Goal: Complete application form: Complete application form

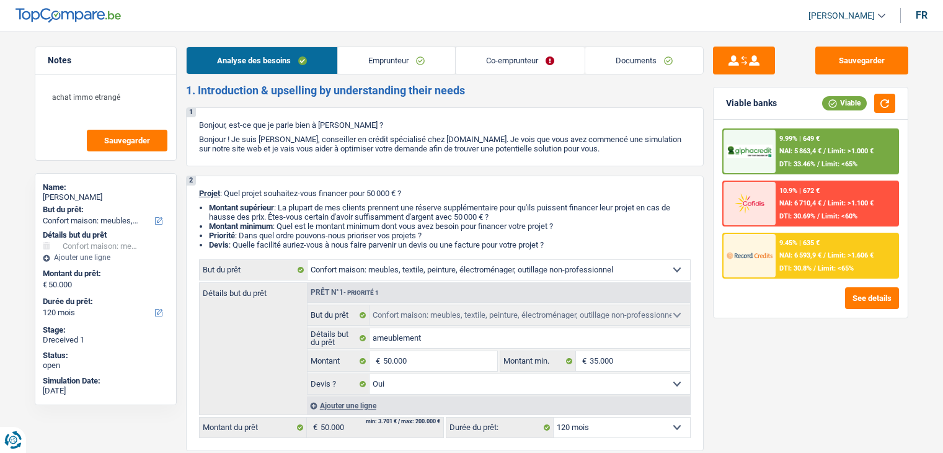
select select "household"
select select "120"
select select "household"
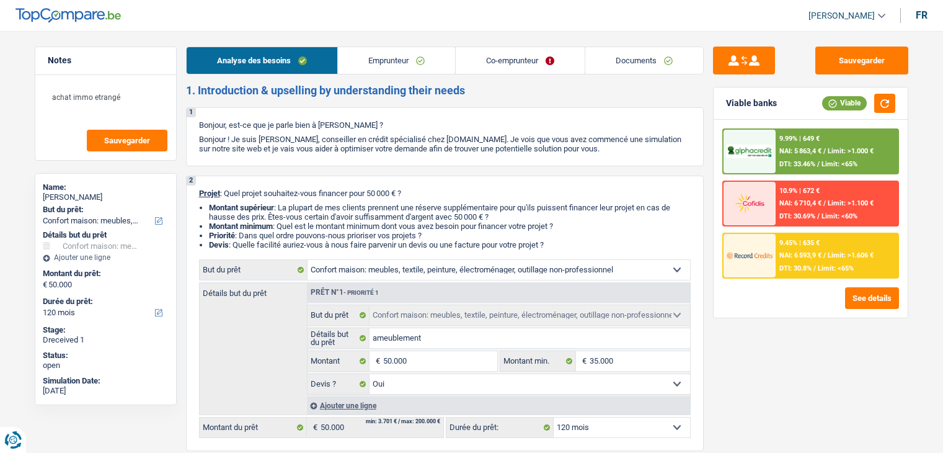
select select "yes"
select select "120"
select select "privateEmployee"
select select "familyAllowances"
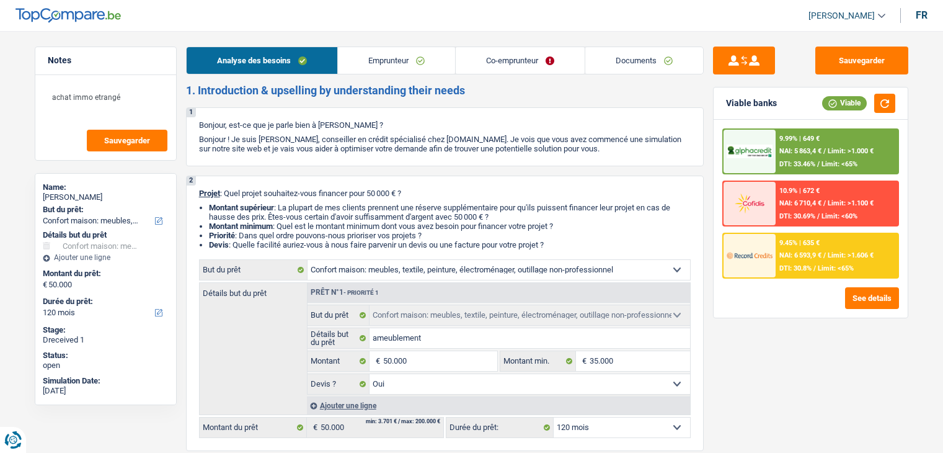
select select "netSalary"
select select "mealVouchers"
select select "netSalary"
select select "mealVouchers"
select select "ownerWithMortgage"
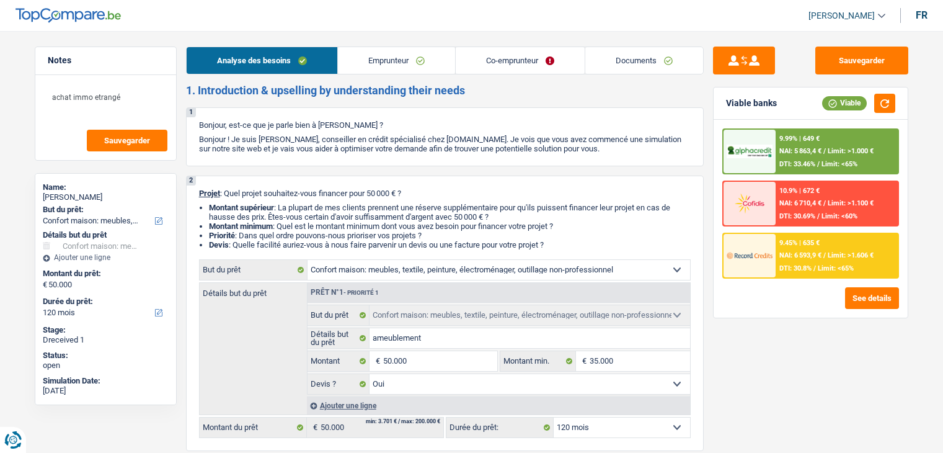
select select "mortgage"
select select "300"
select select "household"
select select "yes"
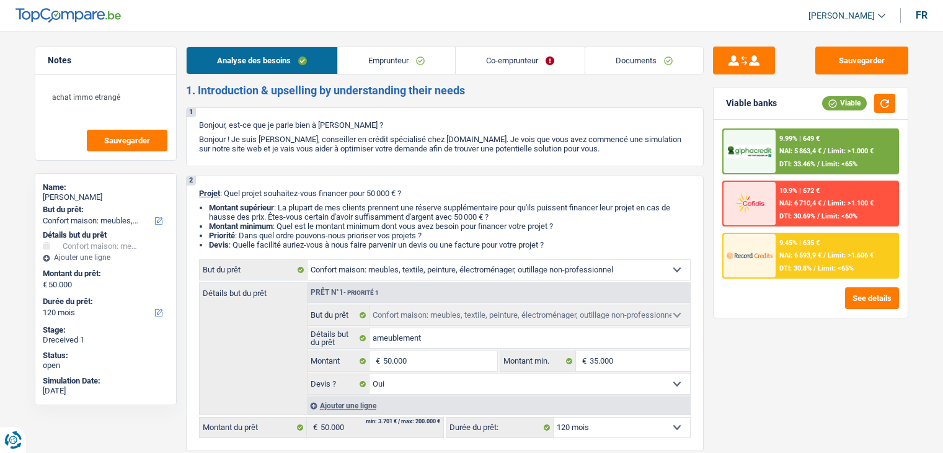
select select "120"
click at [388, 65] on link "Emprunteur" at bounding box center [396, 60] width 117 height 27
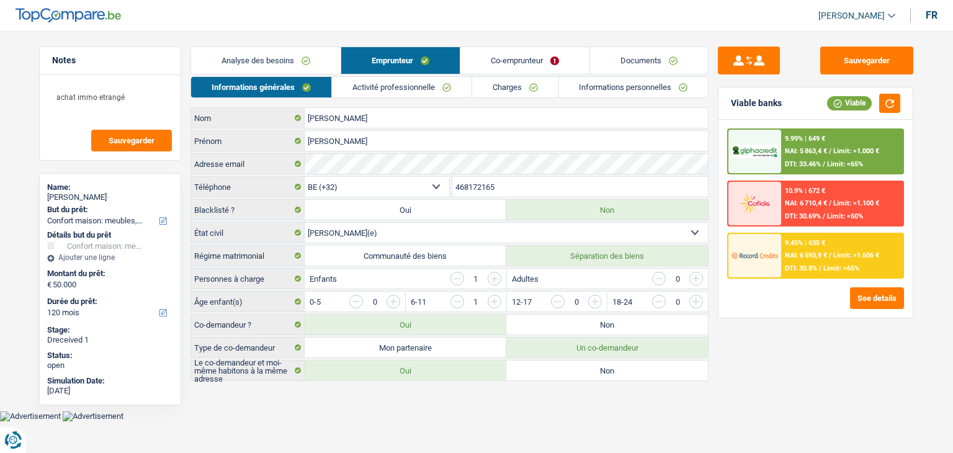
click at [509, 53] on link "Co-emprunteur" at bounding box center [524, 60] width 129 height 27
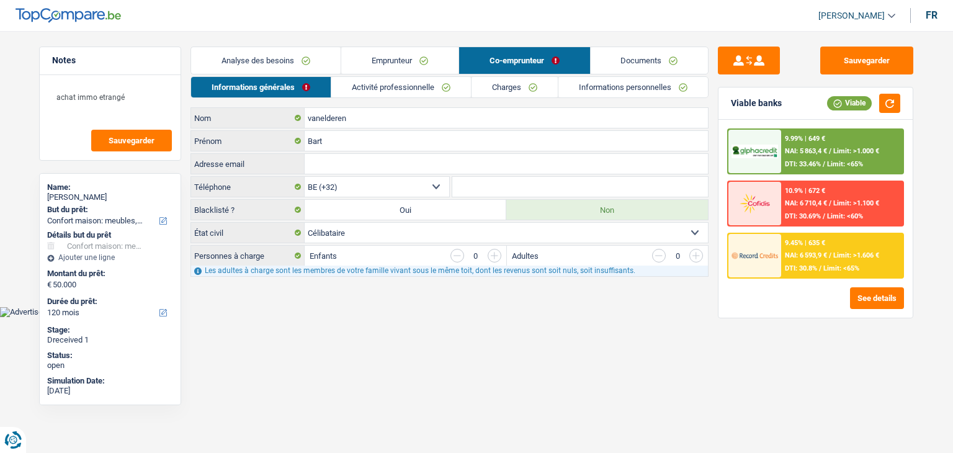
click at [389, 57] on link "Emprunteur" at bounding box center [399, 60] width 117 height 27
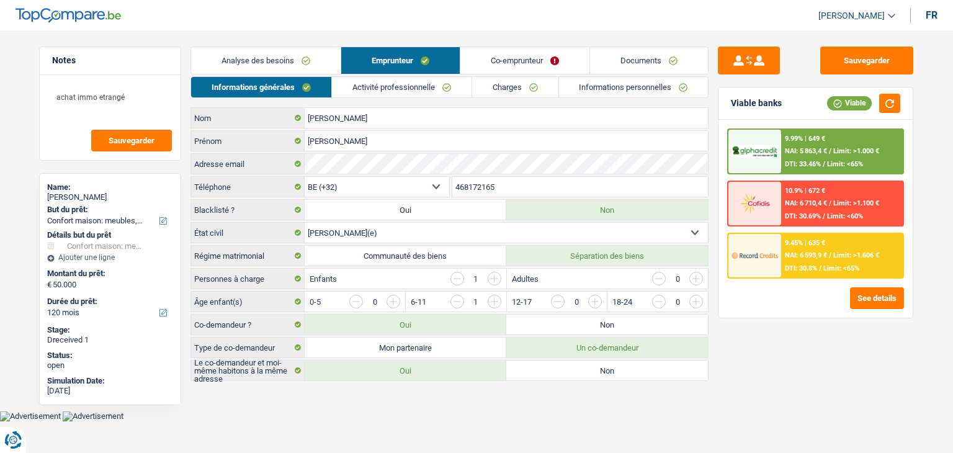
click at [275, 63] on link "Analyse des besoins" at bounding box center [265, 60] width 149 height 27
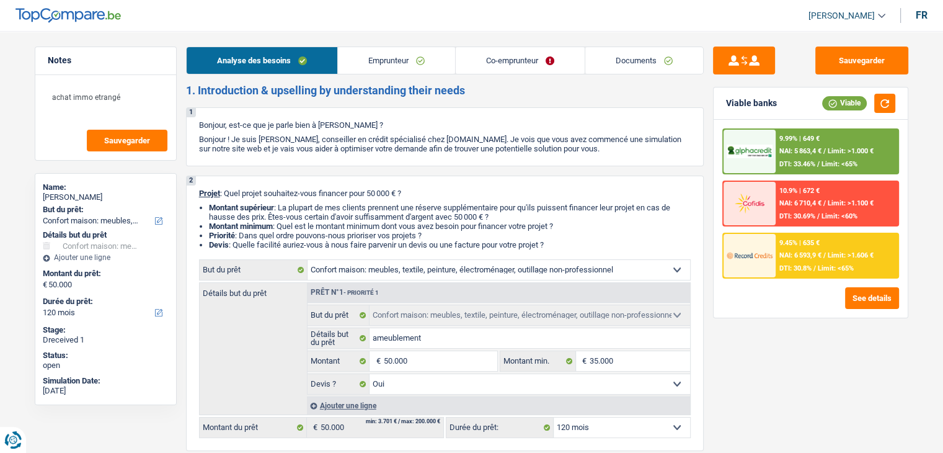
click at [495, 51] on link "Co-emprunteur" at bounding box center [520, 60] width 129 height 27
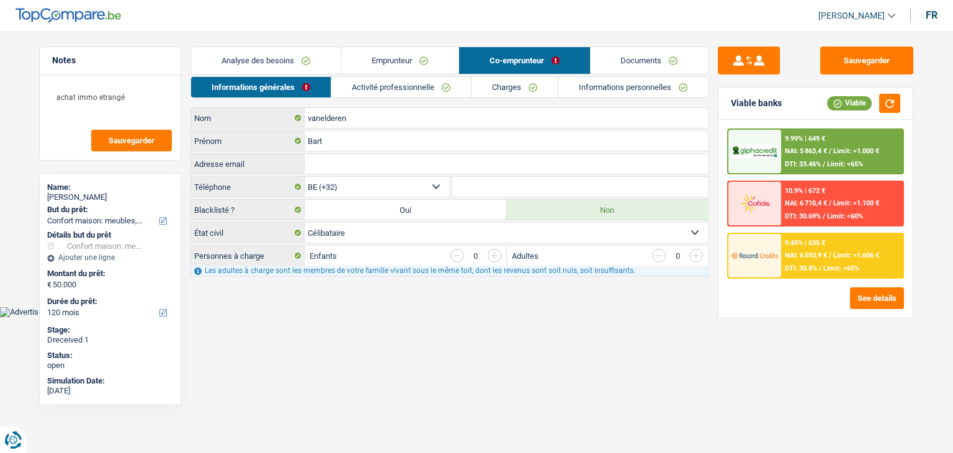
click at [372, 56] on link "Emprunteur" at bounding box center [399, 60] width 117 height 27
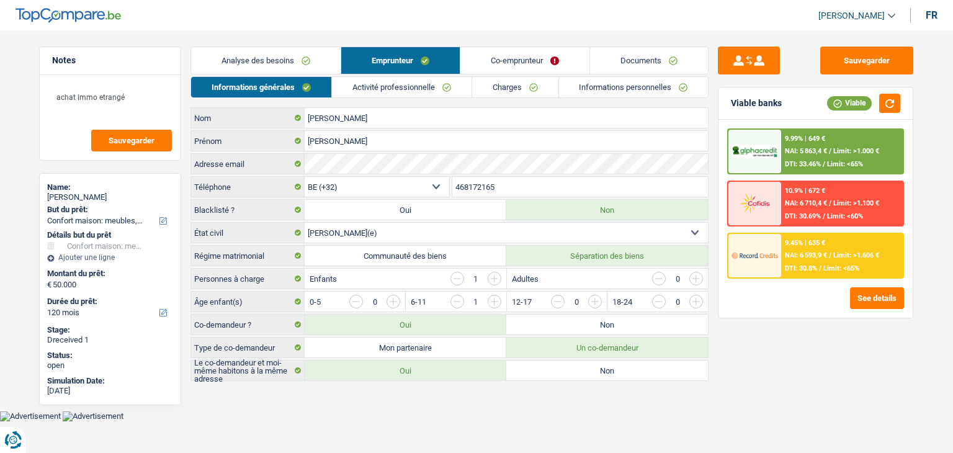
click at [277, 58] on link "Analyse des besoins" at bounding box center [265, 60] width 149 height 27
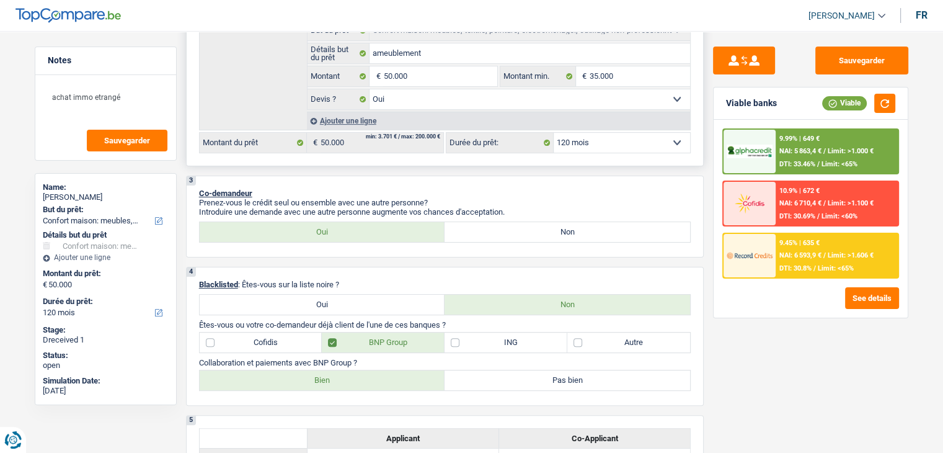
scroll to position [186, 0]
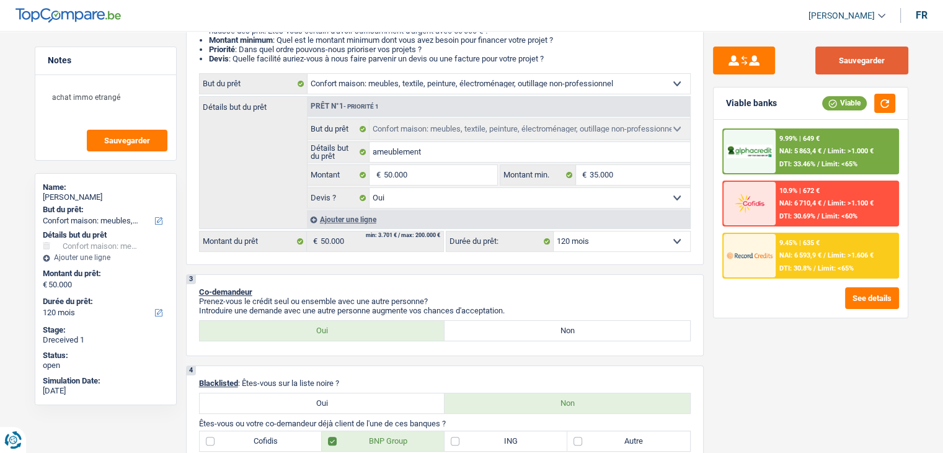
click at [839, 55] on button "Sauvegarder" at bounding box center [862, 61] width 93 height 28
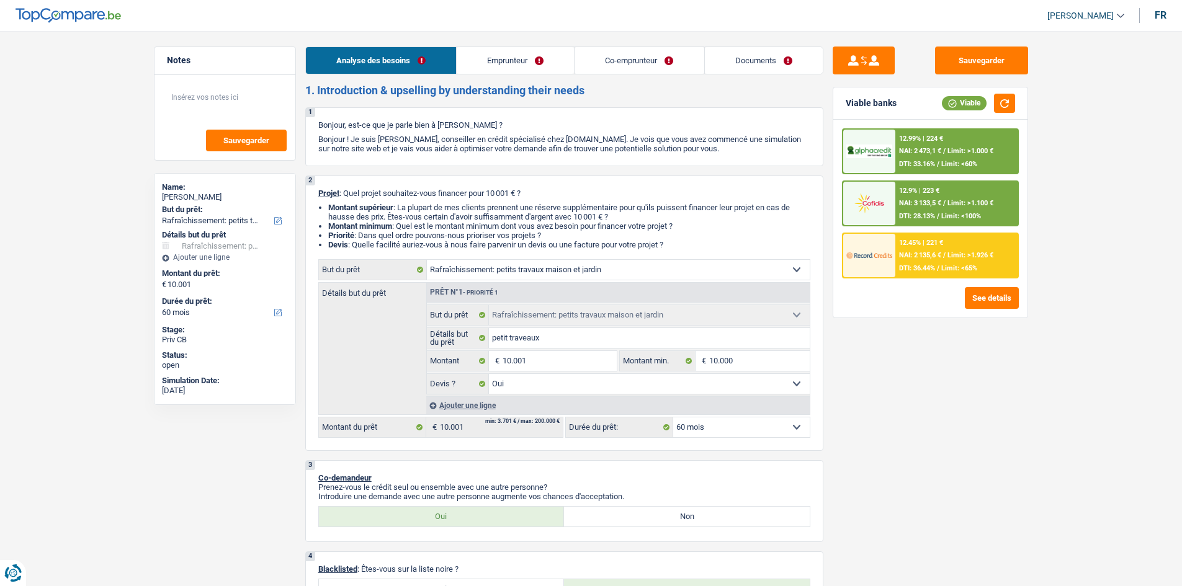
select select "houseOrGarden"
select select "60"
select select "houseOrGarden"
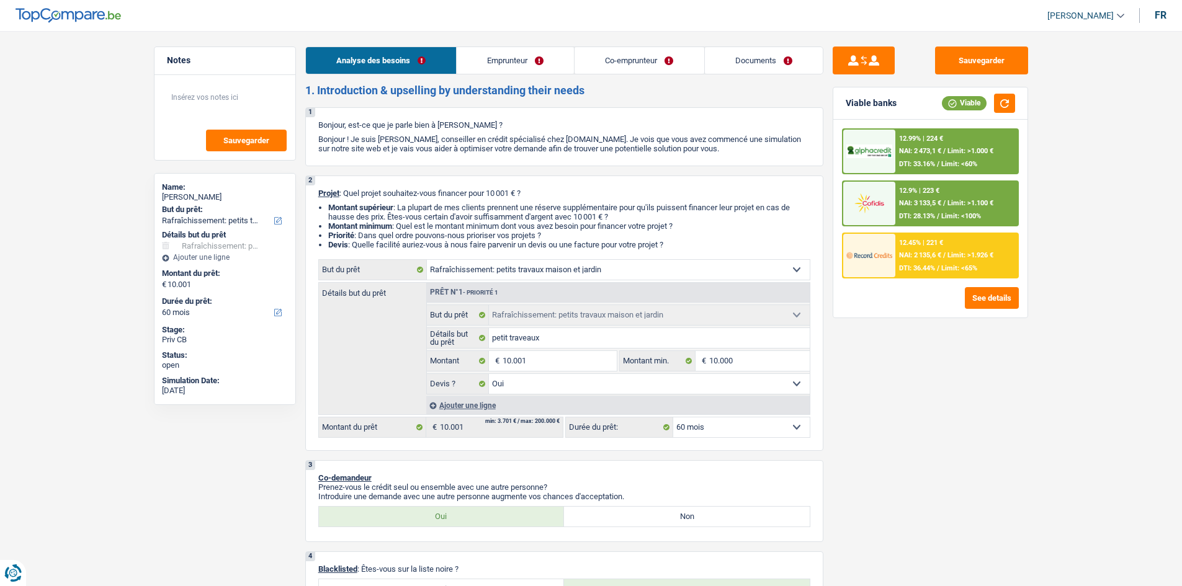
select select "yes"
select select "60"
select select "worker"
select select "unemployed"
select select "netSalary"
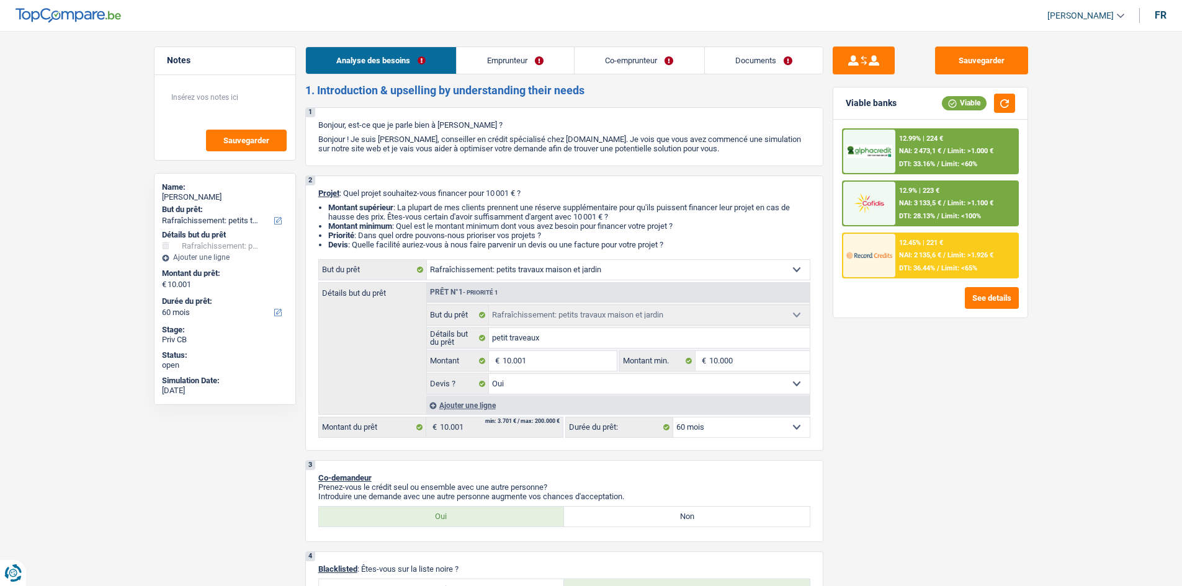
select select "mealVouchers"
select select "familyAllowances"
select select "unemployment"
select select "familyAllowances"
select select "ownerWithMortgage"
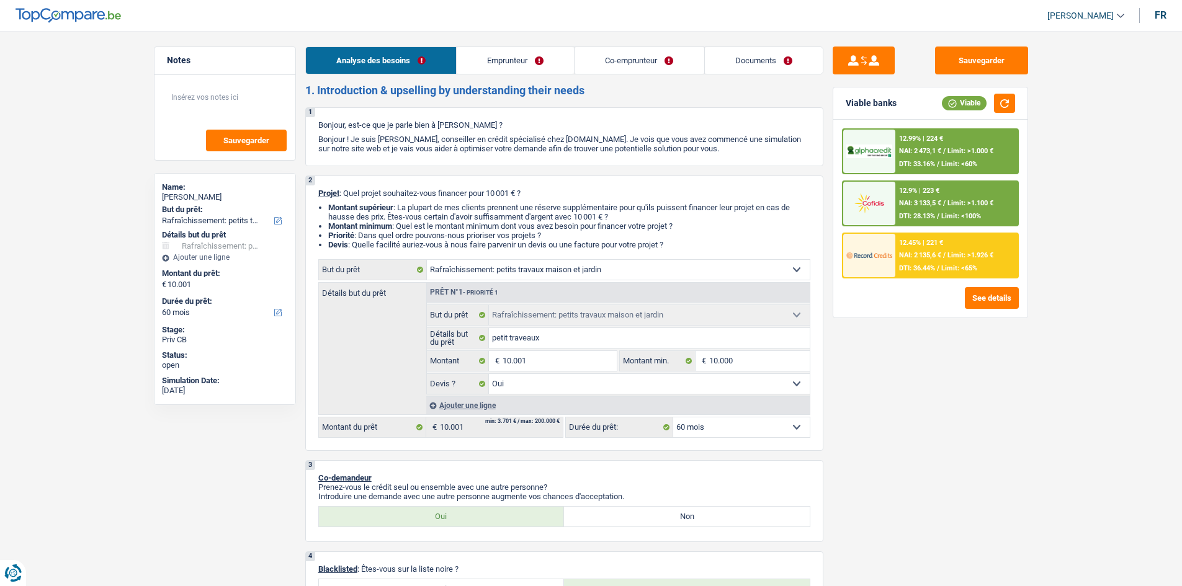
select select "mortgage"
select select "360"
select select "carLoan"
select select "60"
select select "cardOrCredit"
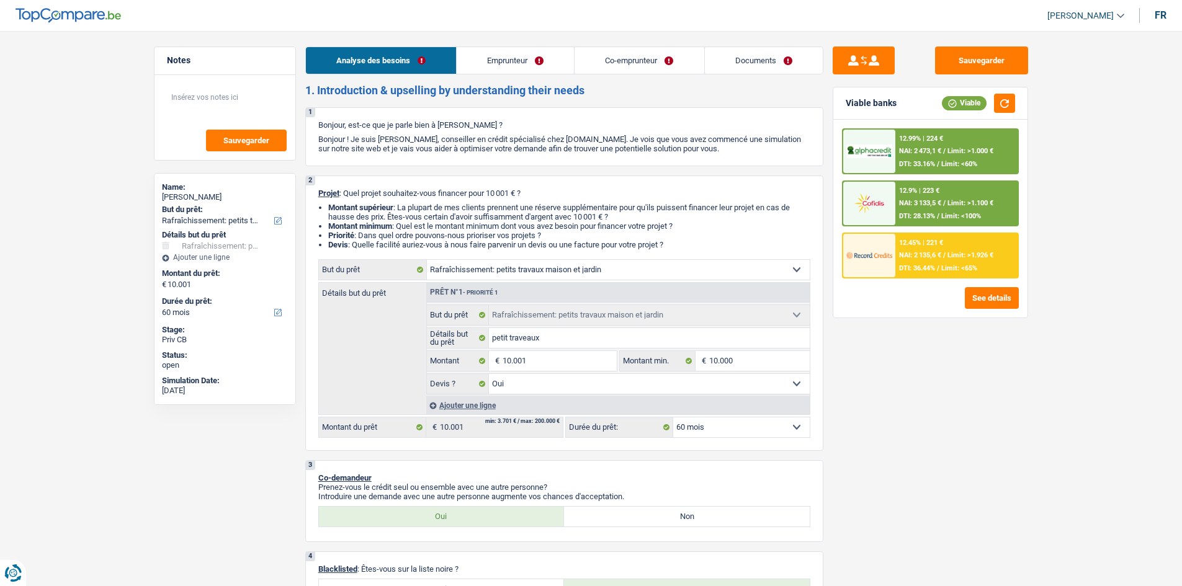
select select "houseOrGarden"
select select "yes"
select select "60"
click at [536, 65] on link "Emprunteur" at bounding box center [514, 60] width 117 height 27
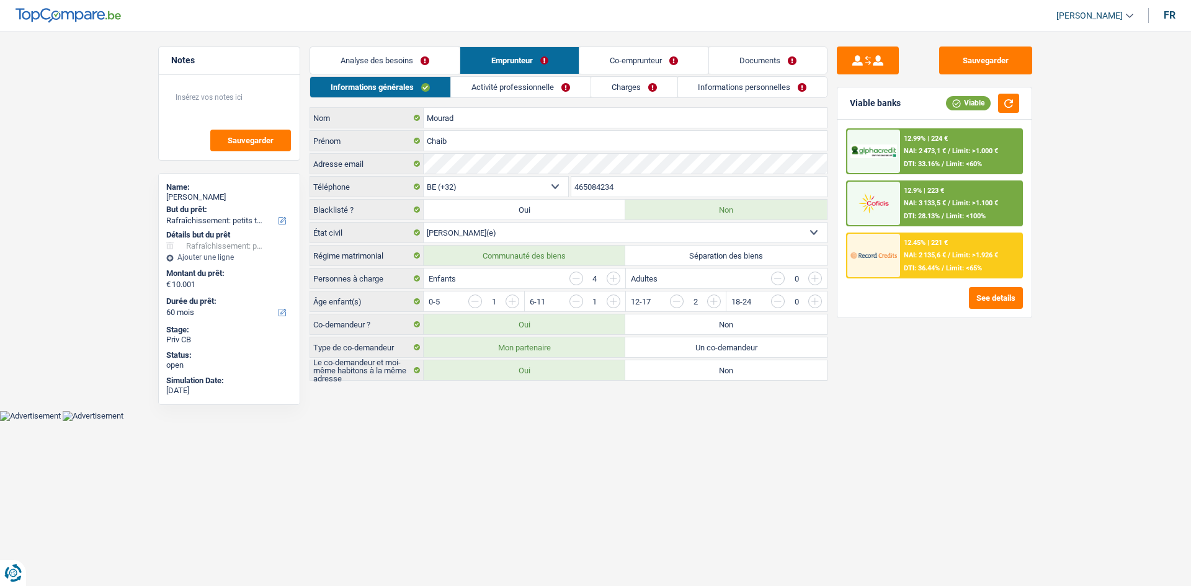
click at [596, 56] on link "Co-emprunteur" at bounding box center [643, 60] width 129 height 27
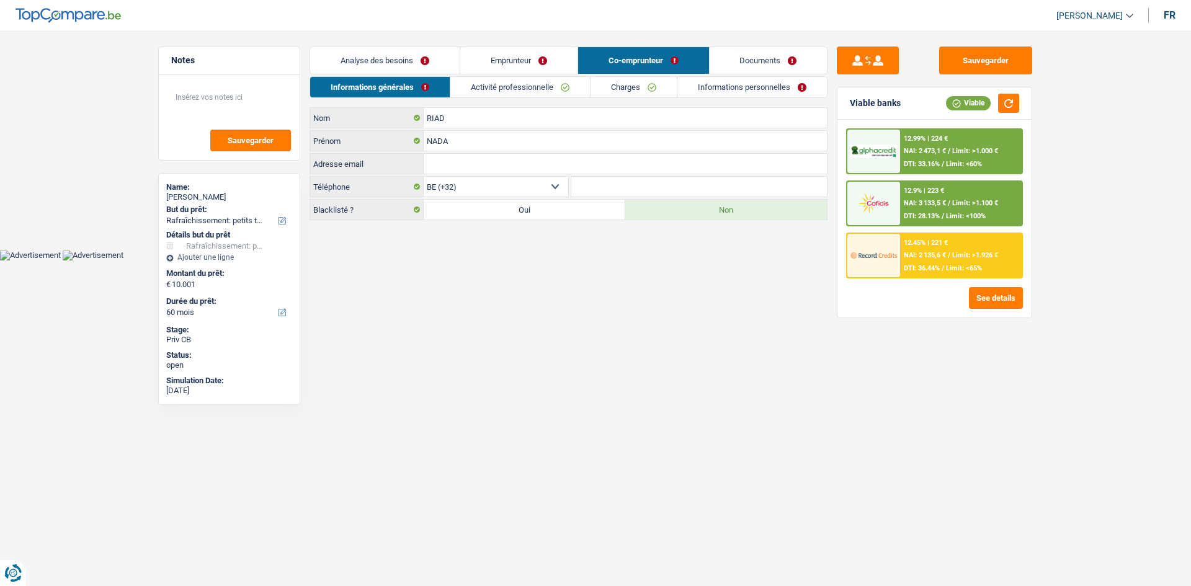
click at [621, 85] on link "Charges" at bounding box center [633, 87] width 86 height 20
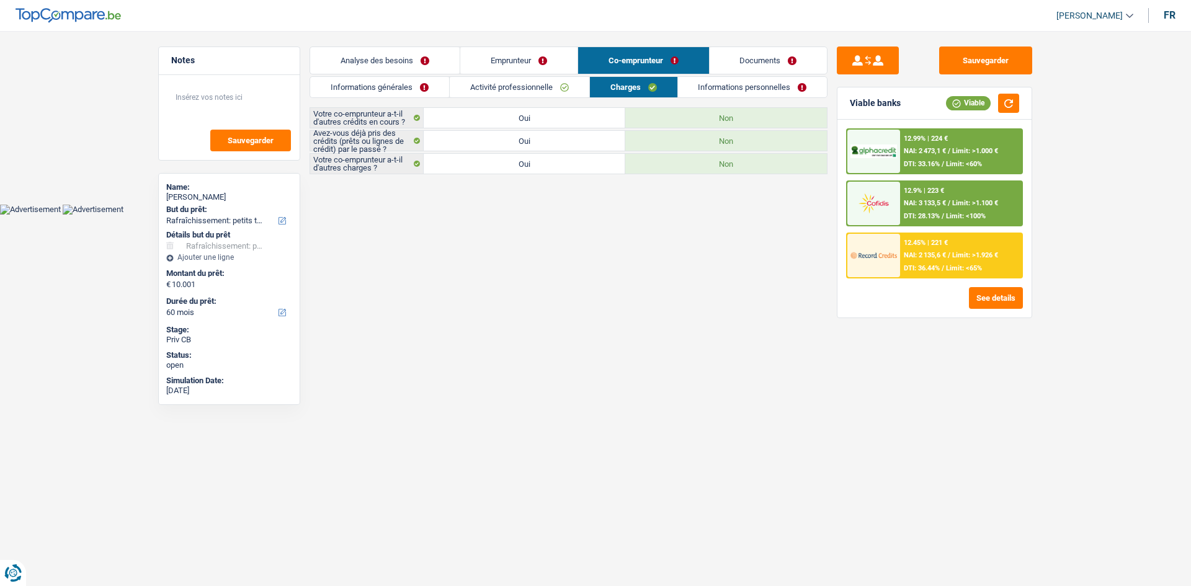
click at [687, 86] on link "Informations personnelles" at bounding box center [752, 87] width 149 height 20
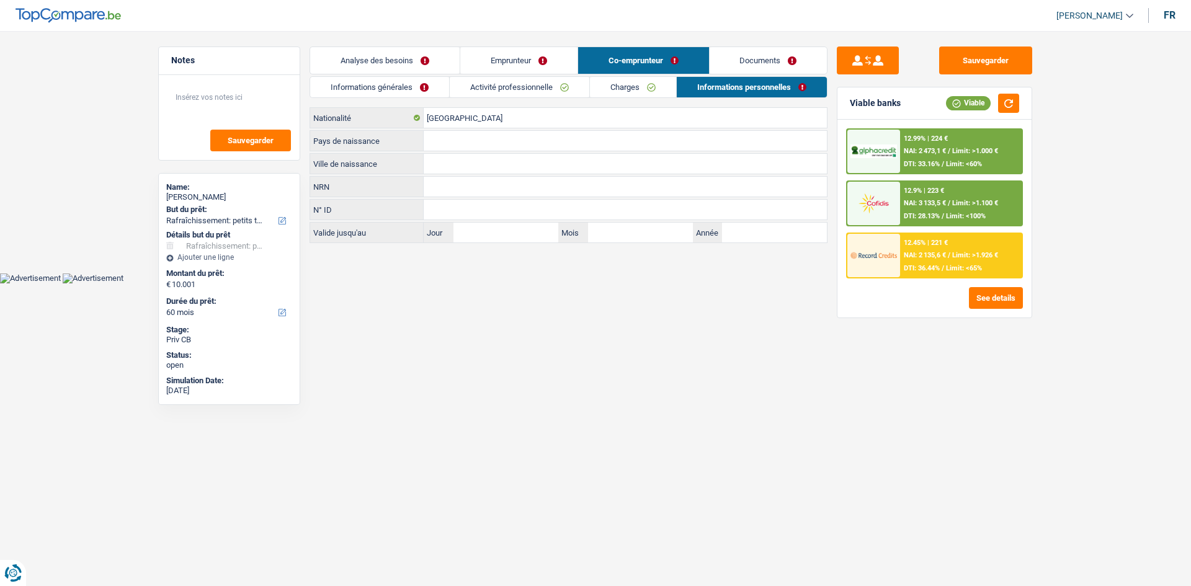
click at [474, 167] on input "Ville de naissance" at bounding box center [625, 164] width 403 height 20
click at [533, 58] on link "Emprunteur" at bounding box center [518, 60] width 117 height 27
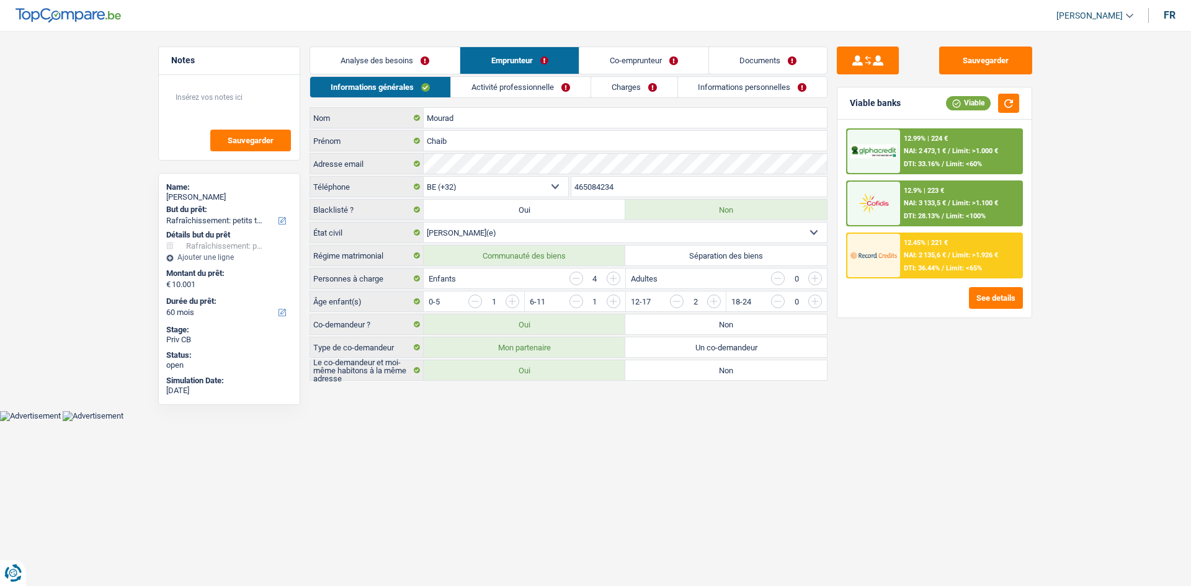
click at [737, 84] on link "Informations personnelles" at bounding box center [752, 87] width 149 height 20
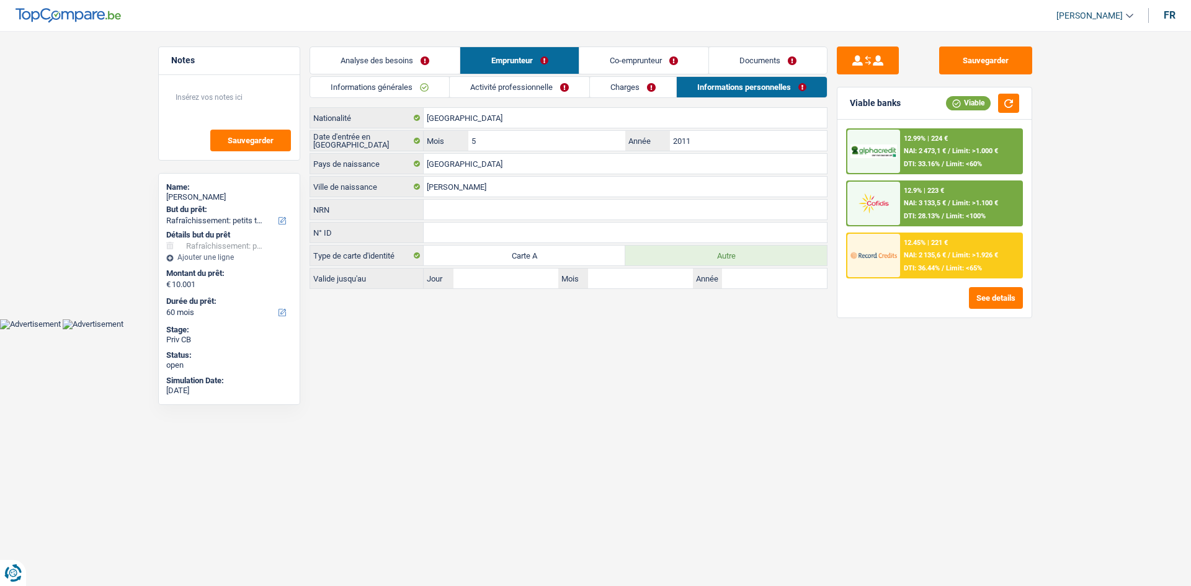
click at [599, 60] on link "Co-emprunteur" at bounding box center [643, 60] width 129 height 27
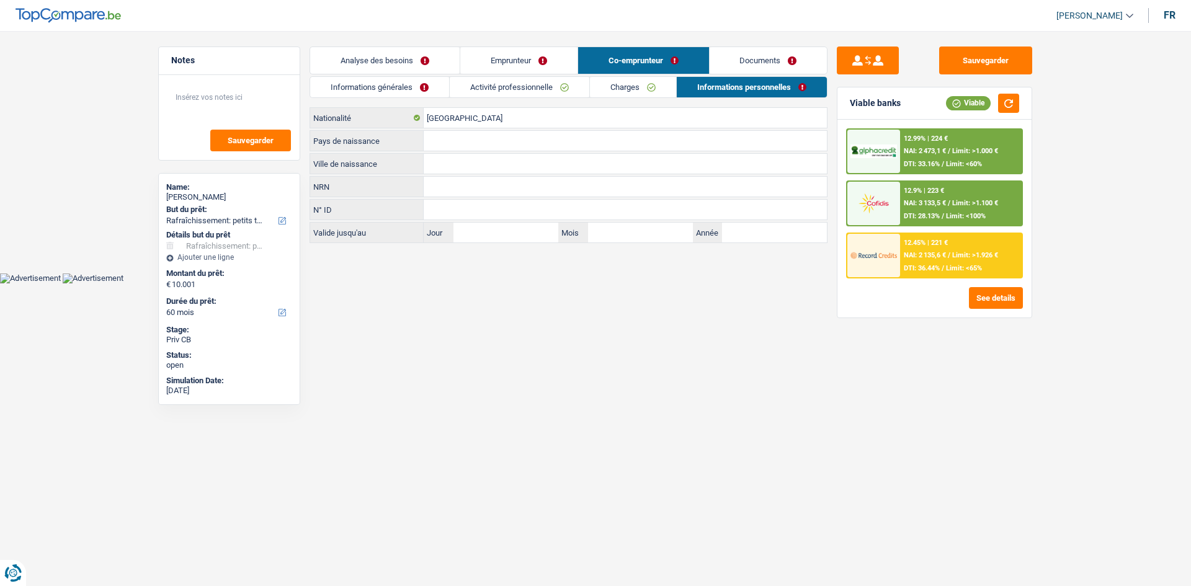
click at [718, 86] on link "Informations personnelles" at bounding box center [752, 87] width 150 height 20
click at [484, 137] on input "Pays de naissance" at bounding box center [625, 141] width 403 height 20
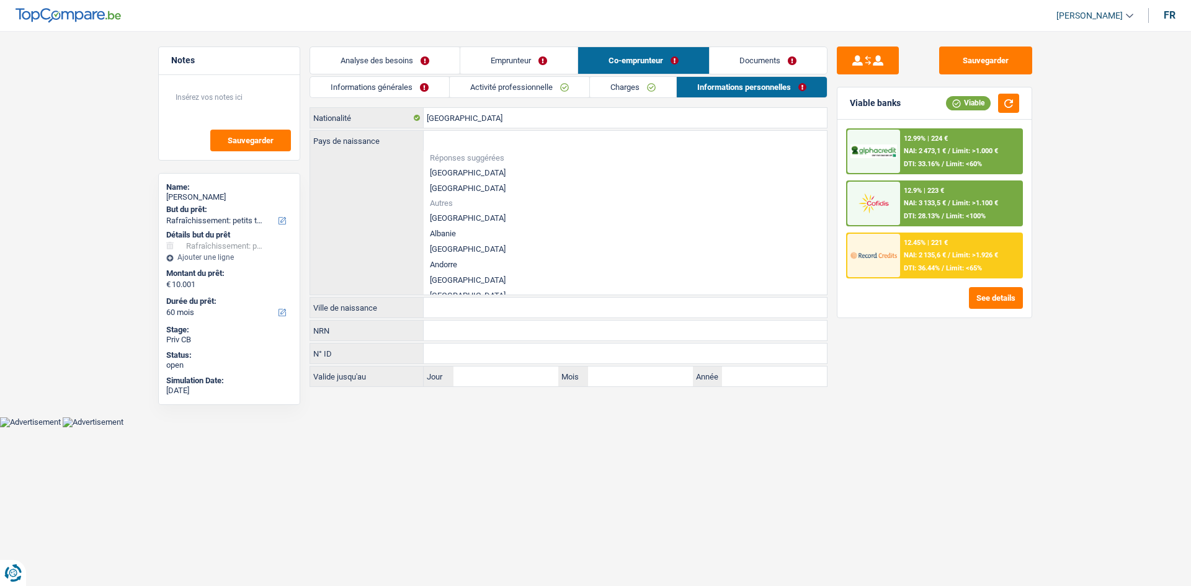
click at [383, 163] on div "Pays de naissance Réponses suggérées [GEOGRAPHIC_DATA] Luxembourg Autres [GEOGR…" at bounding box center [568, 213] width 517 height 164
click at [394, 203] on div "Pays de naissance Réponses suggérées [GEOGRAPHIC_DATA] Luxembourg Autres [GEOGR…" at bounding box center [568, 213] width 517 height 164
click at [532, 427] on html "Vous avez le contrôle de vos données Nous utilisons des cookies, tout comme nos…" at bounding box center [595, 213] width 1191 height 427
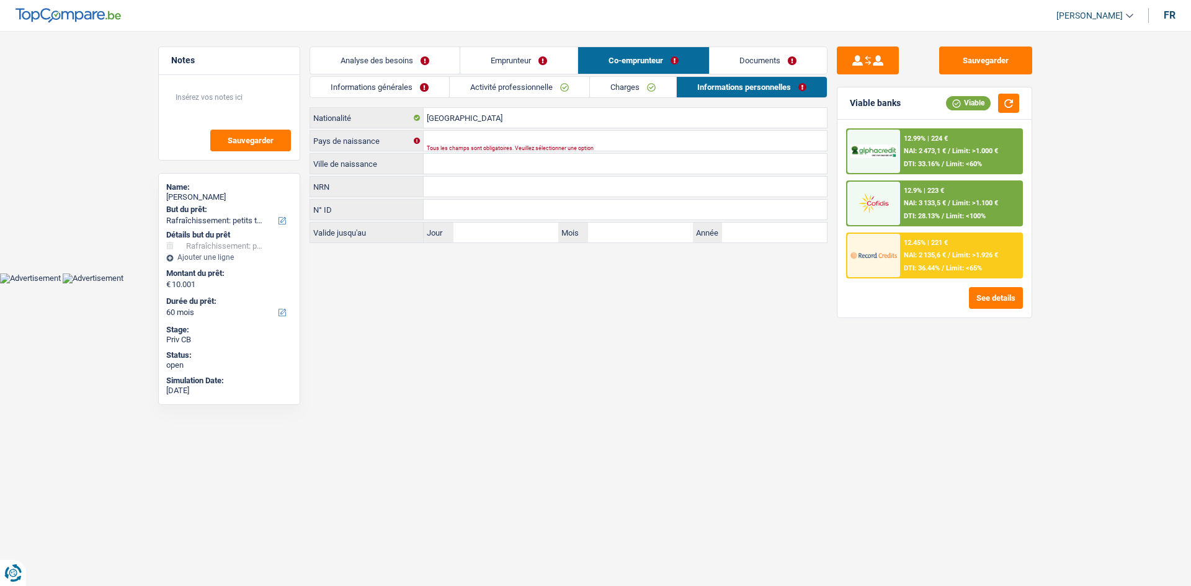
click at [472, 164] on input "Ville de naissance" at bounding box center [625, 164] width 403 height 20
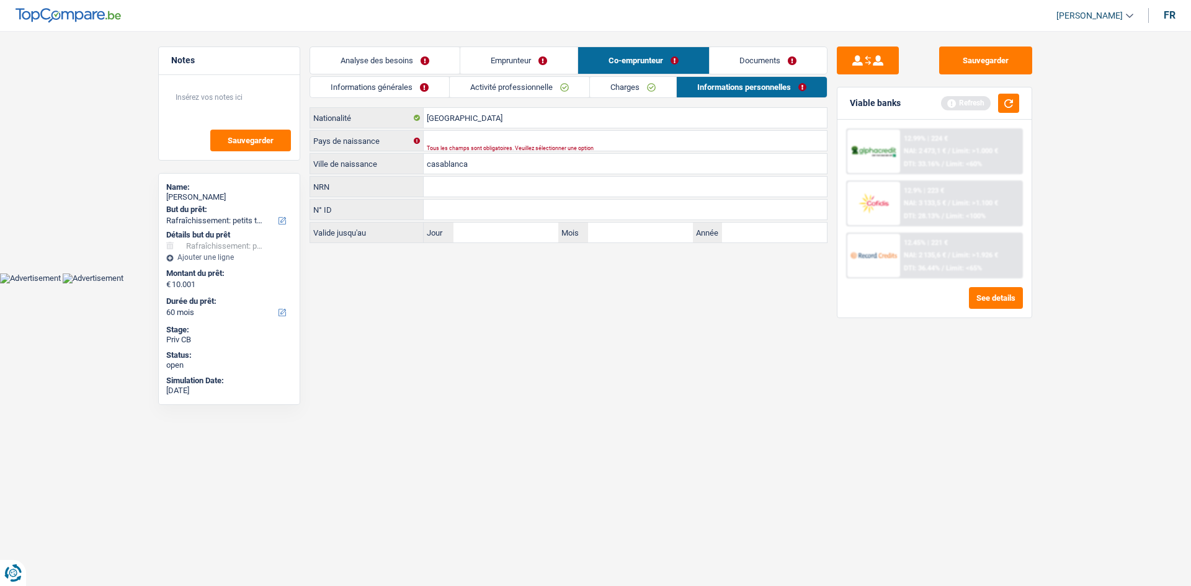
type input "casablanca"
click at [513, 283] on html "Vous avez le contrôle de vos données Nous utilisons des cookies, tout comme nos…" at bounding box center [595, 141] width 1191 height 283
click at [470, 142] on input "Pays de naissance" at bounding box center [625, 141] width 403 height 20
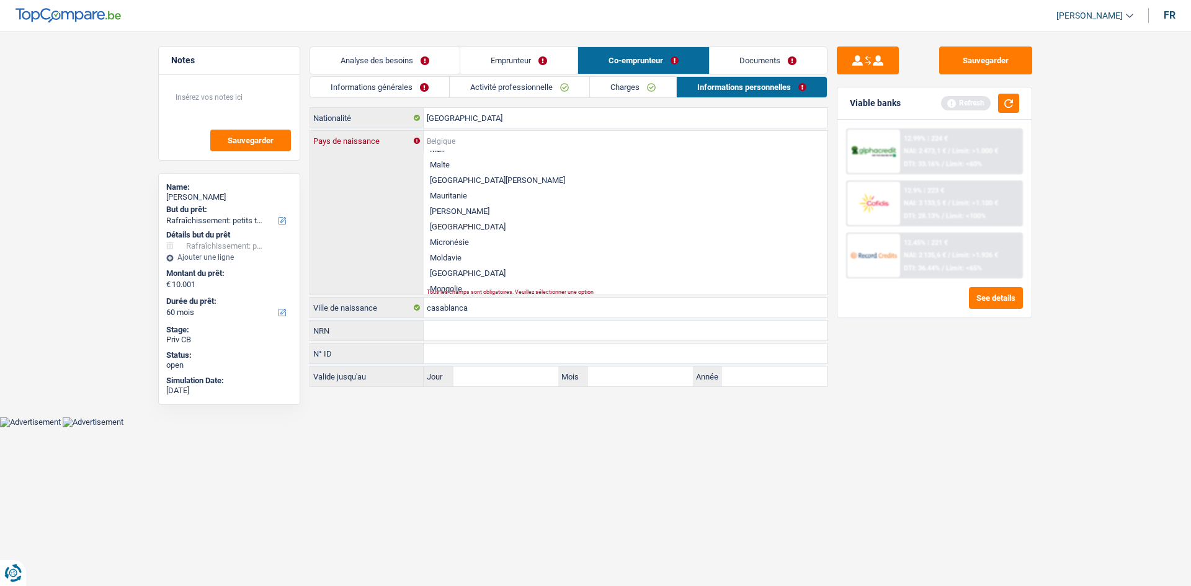
scroll to position [1665, 0]
click at [450, 271] on li "[GEOGRAPHIC_DATA]" at bounding box center [625, 274] width 403 height 16
type input "[GEOGRAPHIC_DATA]"
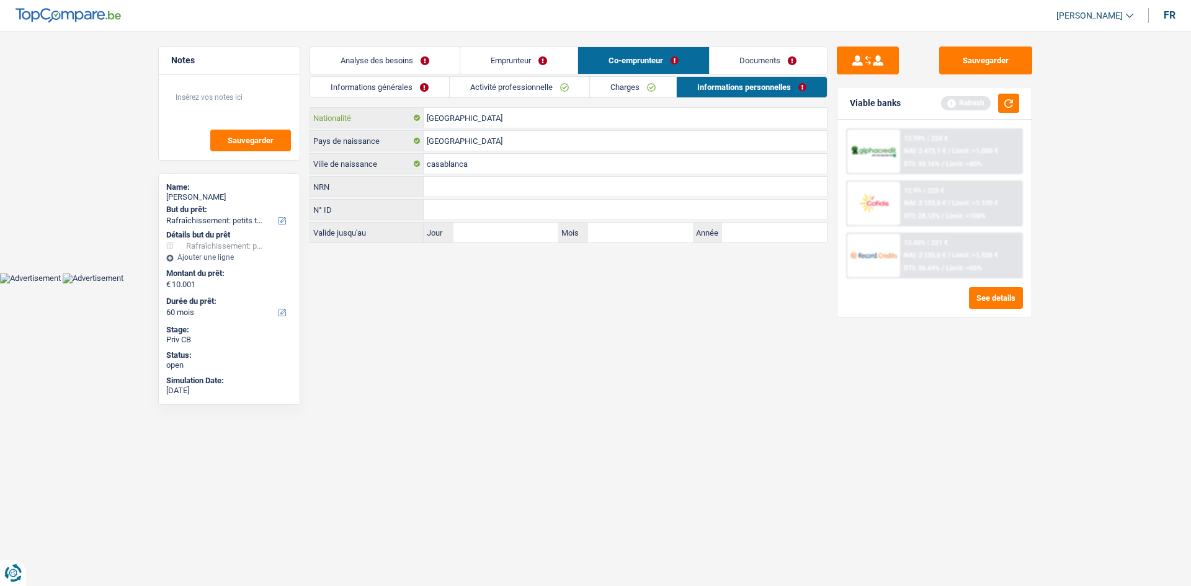
click at [487, 117] on input "[GEOGRAPHIC_DATA]" at bounding box center [625, 118] width 403 height 20
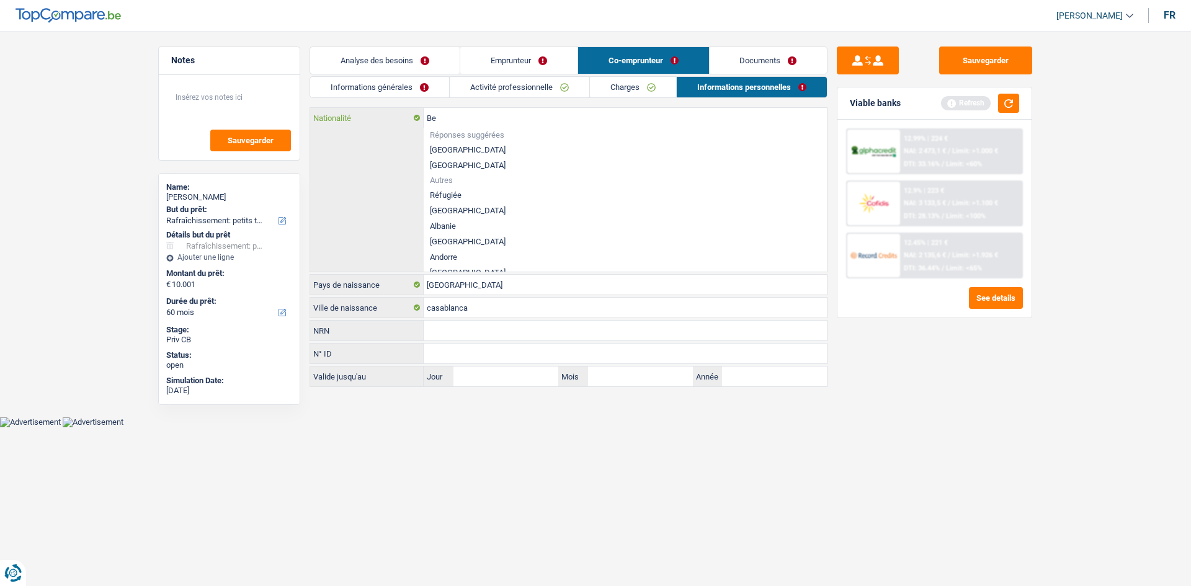
type input "B"
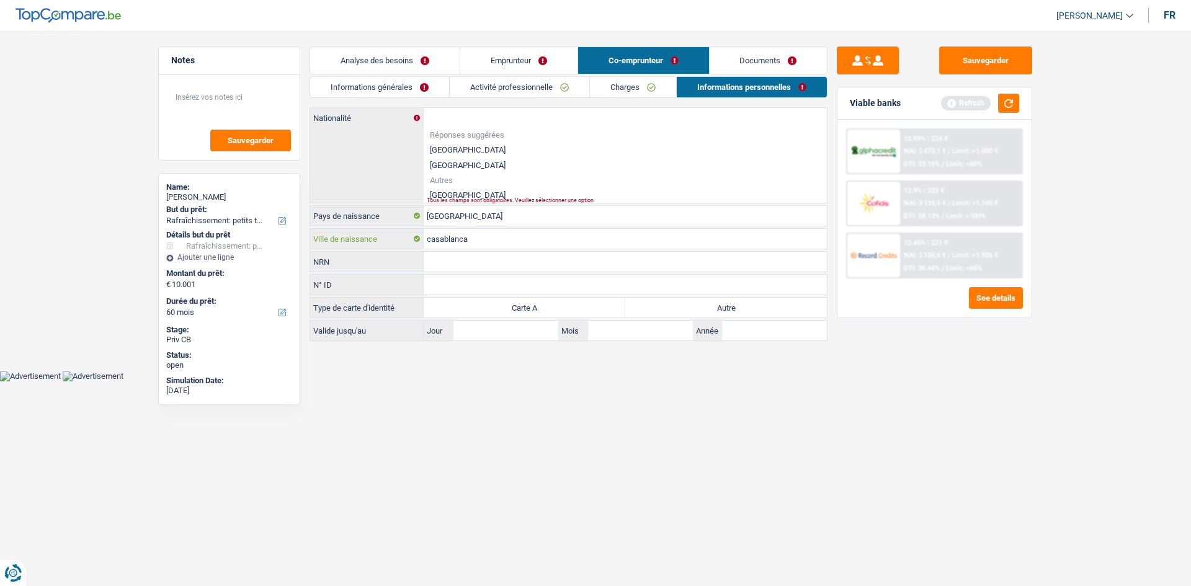
drag, startPoint x: 489, startPoint y: 233, endPoint x: 334, endPoint y: 260, distance: 157.4
click at [334, 260] on div "Nationalité Réponses suggérées [GEOGRAPHIC_DATA] Luxembourg Autres [GEOGRAPHIC_…" at bounding box center [568, 224] width 518 height 234
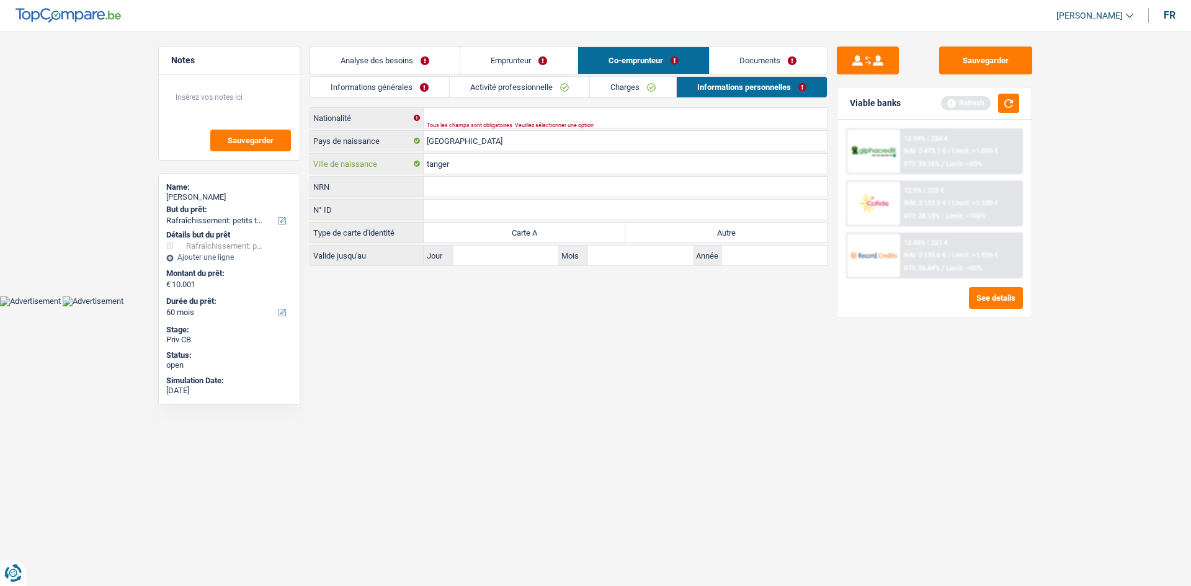
type input "tanger"
click at [486, 306] on html "Vous avez le contrôle de vos données Nous utilisons des cookies, tout comme nos…" at bounding box center [595, 153] width 1191 height 306
click at [438, 123] on div "Tous les champs sont obligatoires. Veuillez sélectionner une option" at bounding box center [606, 125] width 358 height 5
click at [475, 140] on input "[GEOGRAPHIC_DATA]" at bounding box center [625, 141] width 403 height 20
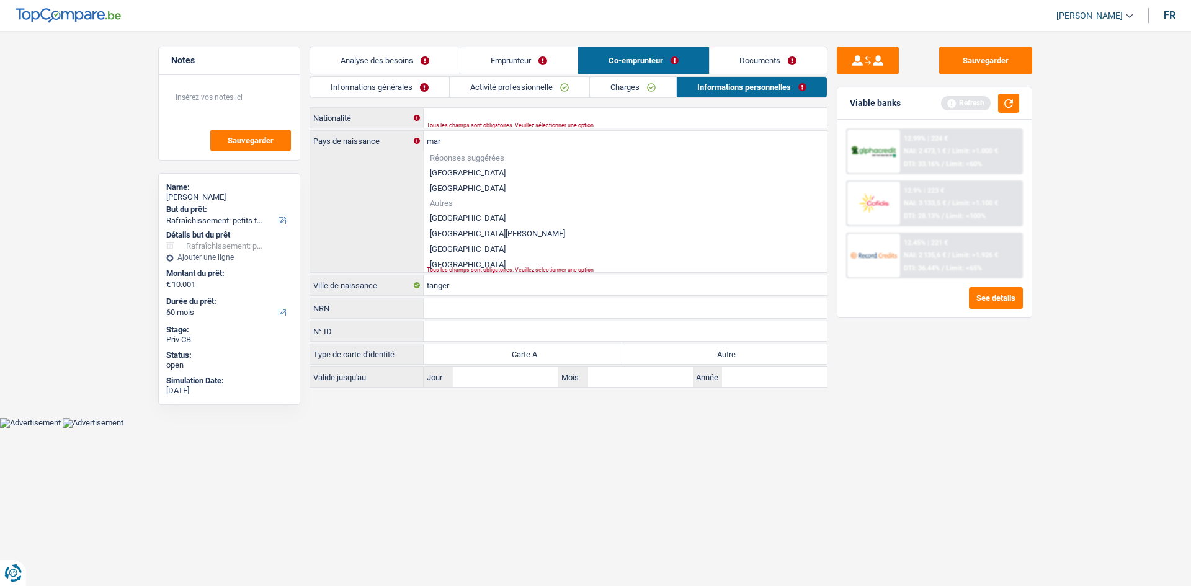
click at [442, 250] on li "[GEOGRAPHIC_DATA]" at bounding box center [625, 249] width 403 height 16
type input "[GEOGRAPHIC_DATA]"
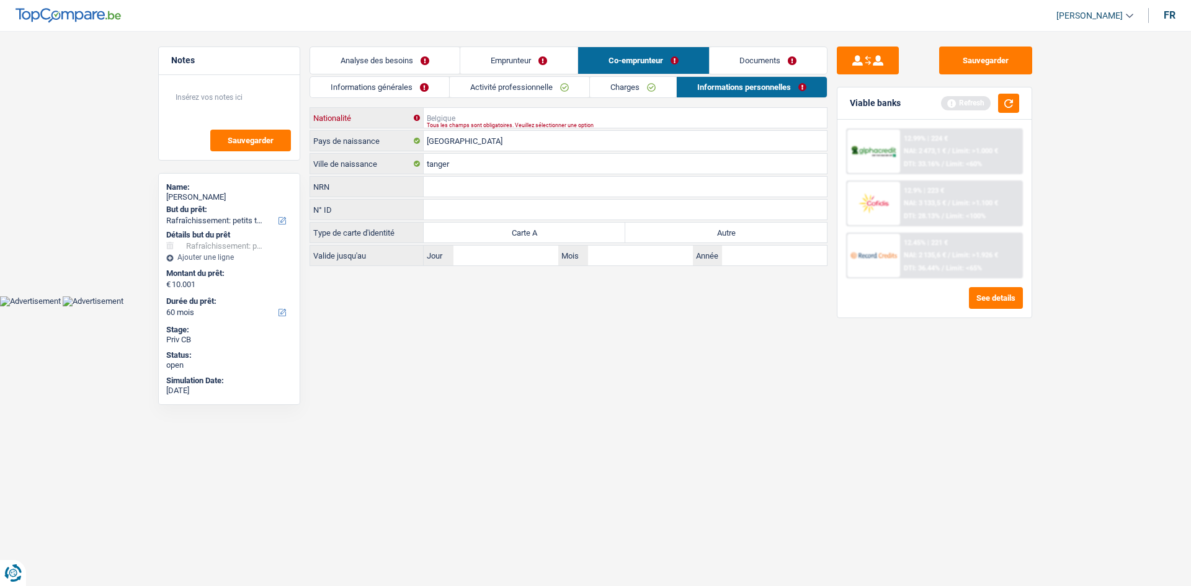
click at [448, 121] on input "Nationalité" at bounding box center [625, 118] width 403 height 20
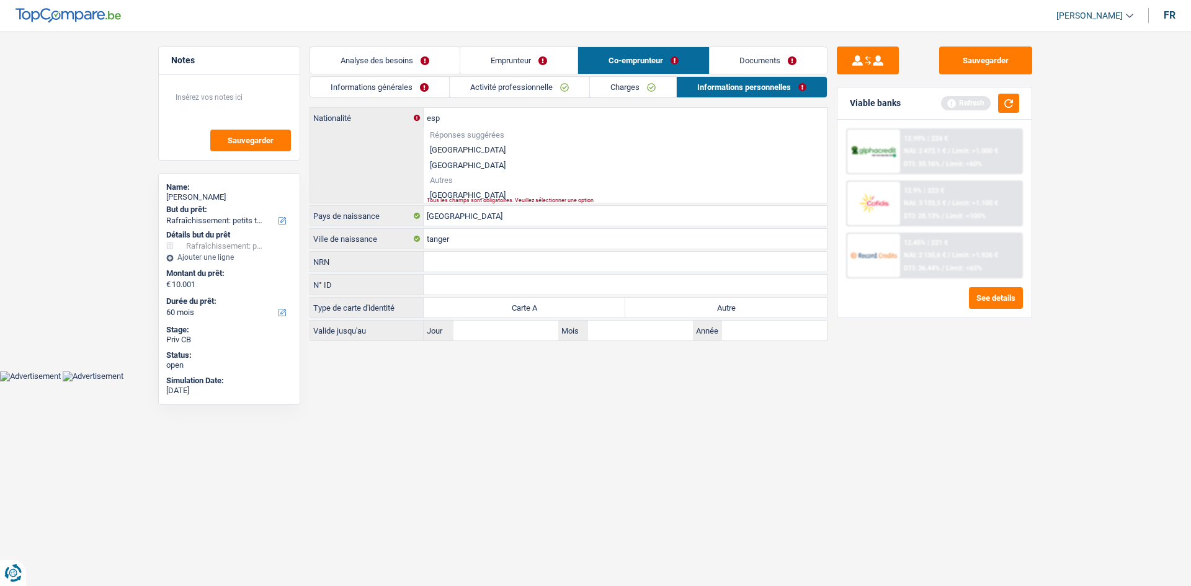
click at [448, 195] on li "[GEOGRAPHIC_DATA]" at bounding box center [625, 195] width 403 height 16
type input "[GEOGRAPHIC_DATA]"
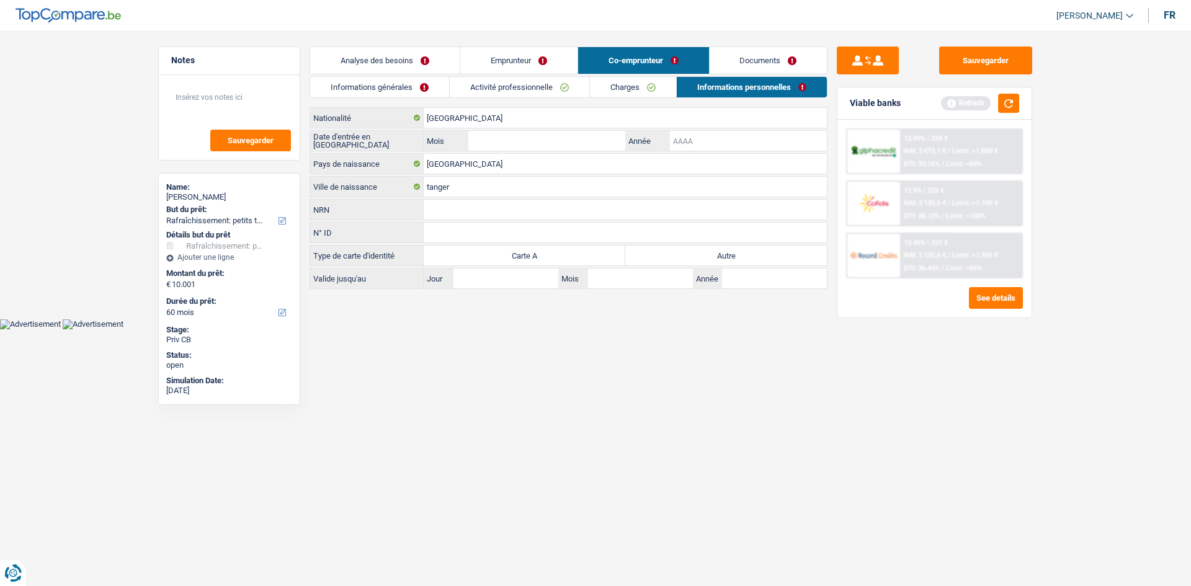
click at [704, 148] on input "Année" at bounding box center [748, 141] width 157 height 20
type input "2011"
click at [542, 134] on input "Mois" at bounding box center [546, 141] width 157 height 20
type input "05"
click at [523, 58] on link "Emprunteur" at bounding box center [518, 60] width 117 height 27
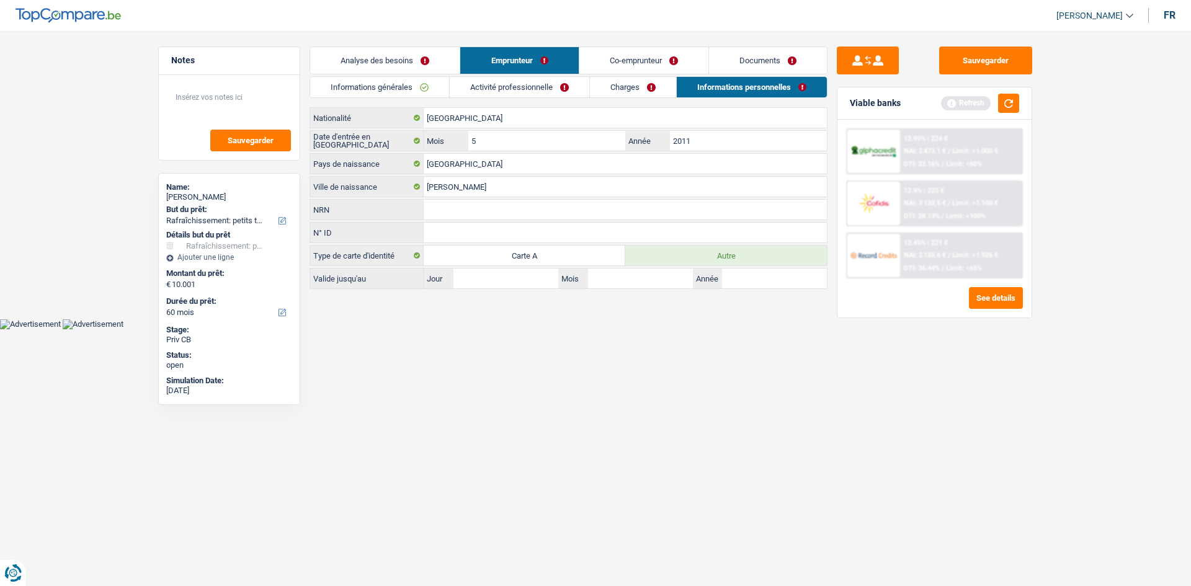
click at [501, 84] on link "Activité professionnelle" at bounding box center [520, 87] width 140 height 20
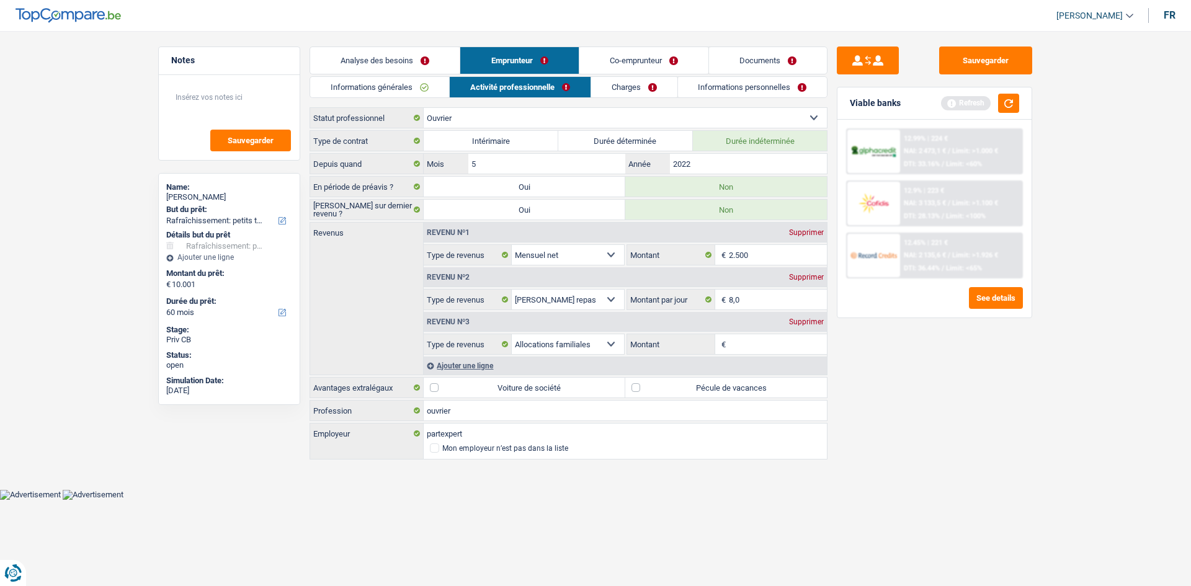
click at [649, 50] on link "Co-emprunteur" at bounding box center [643, 60] width 129 height 27
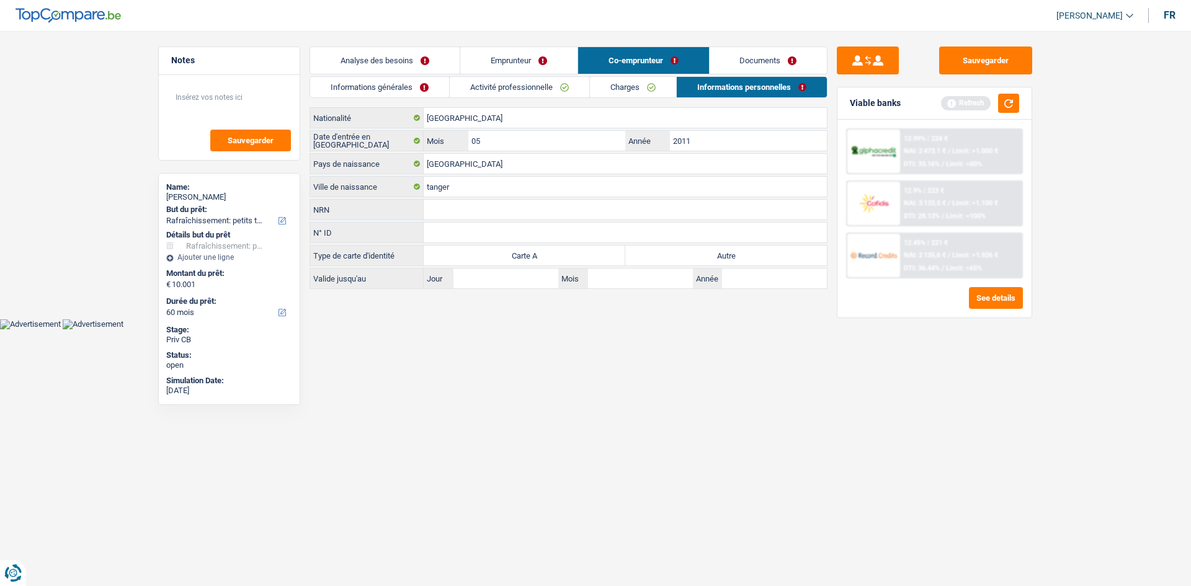
click at [551, 81] on link "Activité professionnelle" at bounding box center [520, 87] width 140 height 20
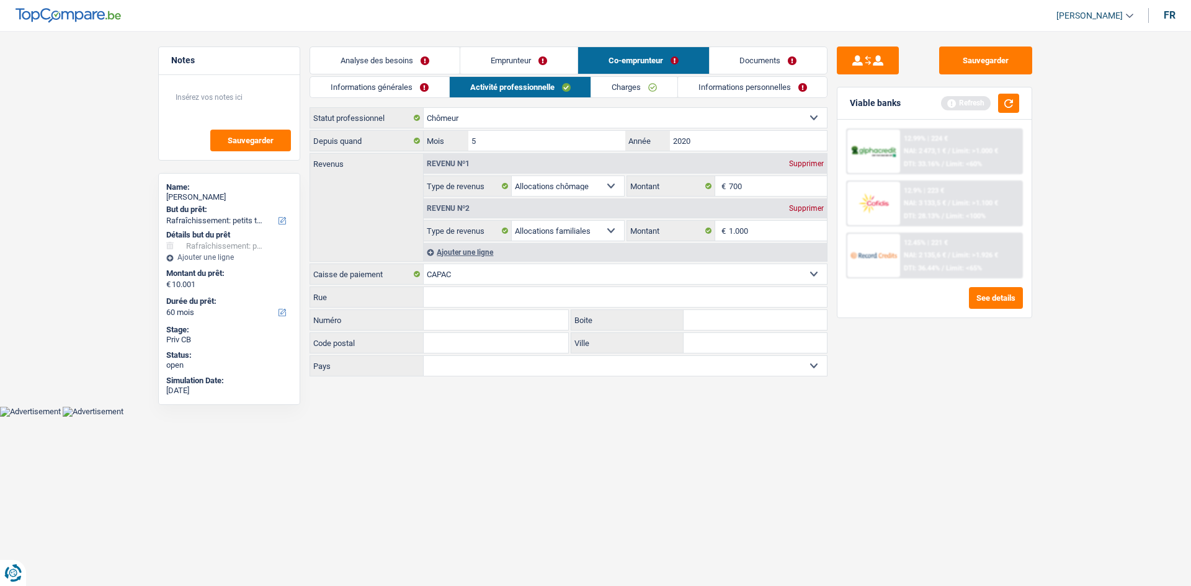
click at [378, 61] on link "Analyse des besoins" at bounding box center [384, 60] width 149 height 27
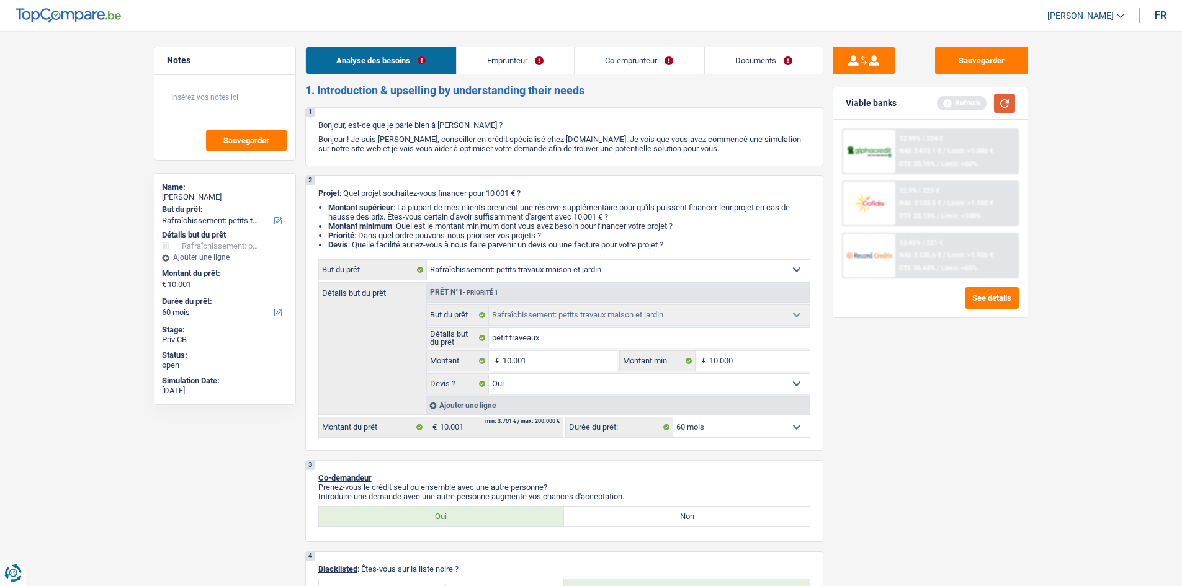
click at [1007, 102] on button "button" at bounding box center [1004, 103] width 21 height 19
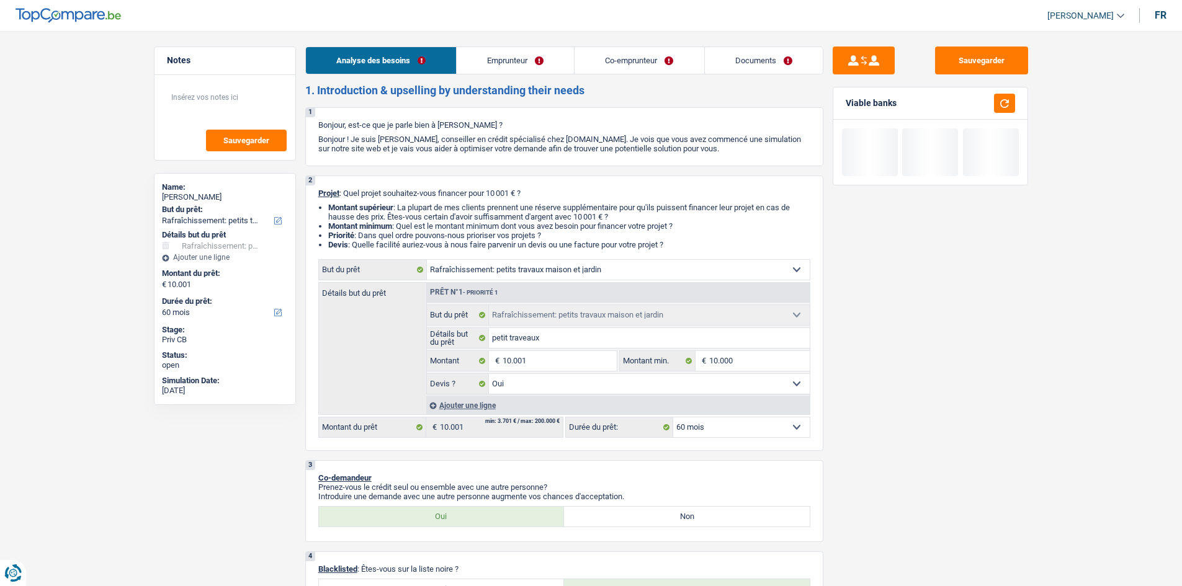
click at [749, 55] on link "Documents" at bounding box center [764, 60] width 118 height 27
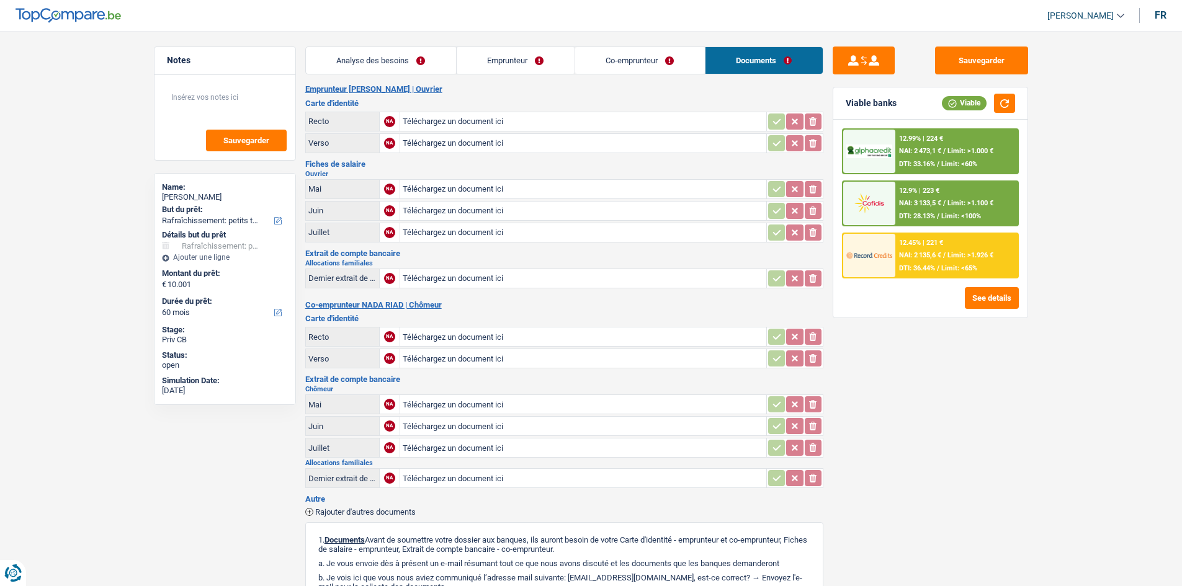
click at [662, 59] on link "Co-emprunteur" at bounding box center [640, 60] width 130 height 27
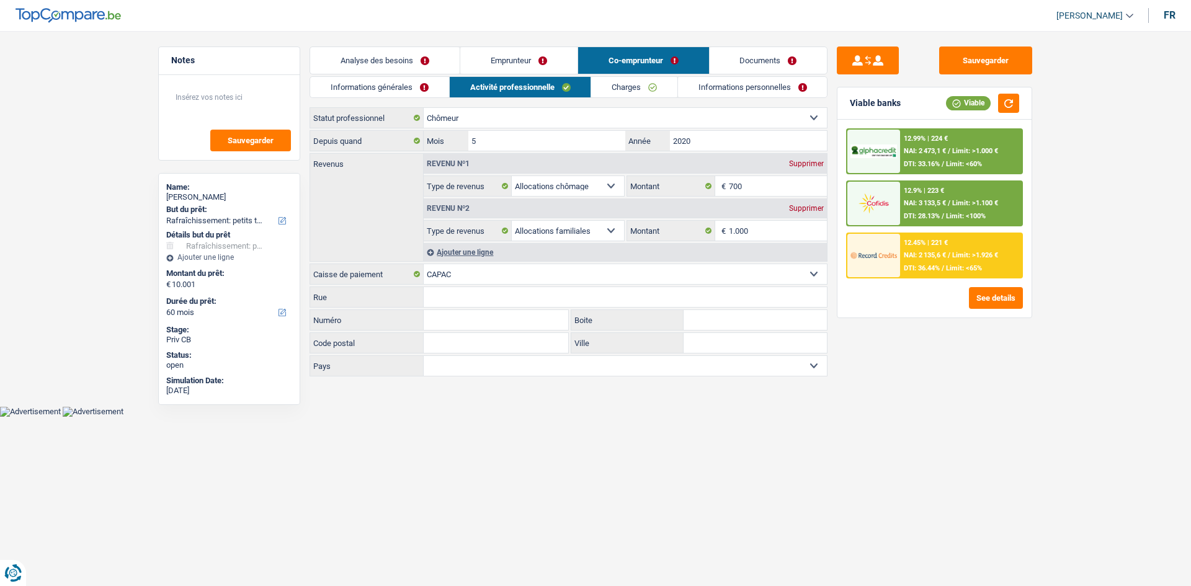
click at [771, 82] on link "Informations personnelles" at bounding box center [752, 87] width 149 height 20
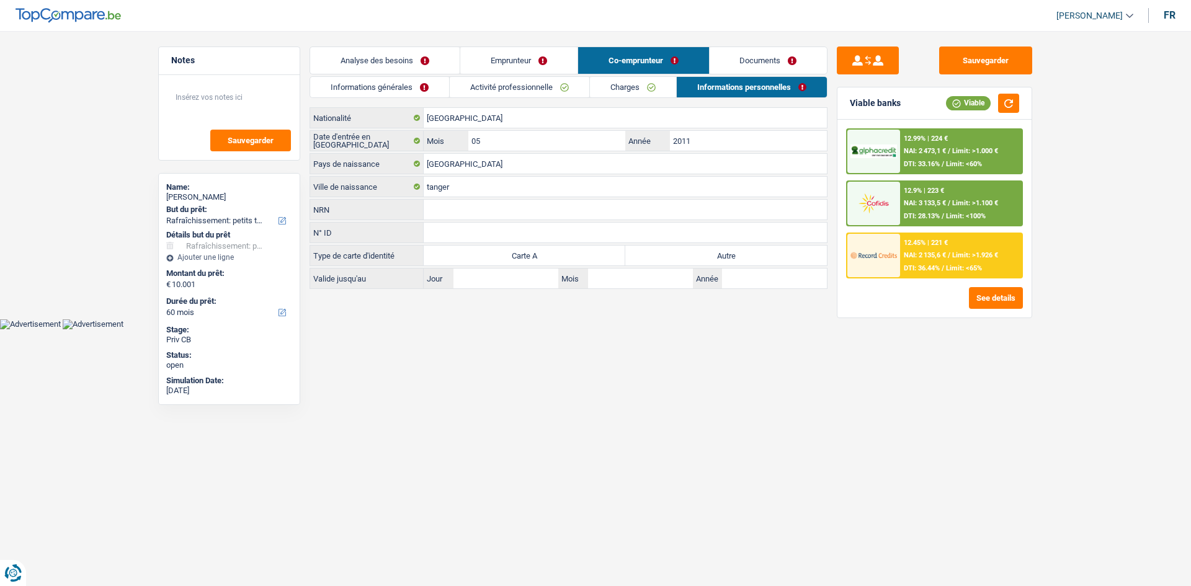
click at [707, 259] on label "Autre" at bounding box center [726, 256] width 202 height 20
click at [707, 259] on input "Autre" at bounding box center [726, 256] width 202 height 20
radio input "true"
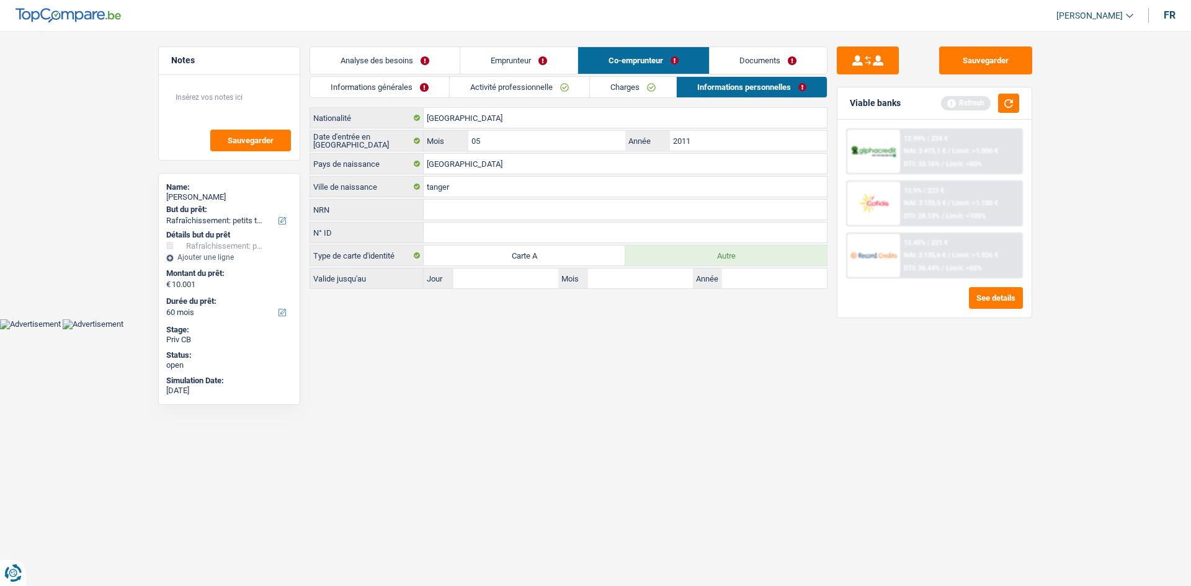
click at [538, 58] on link "Emprunteur" at bounding box center [518, 60] width 117 height 27
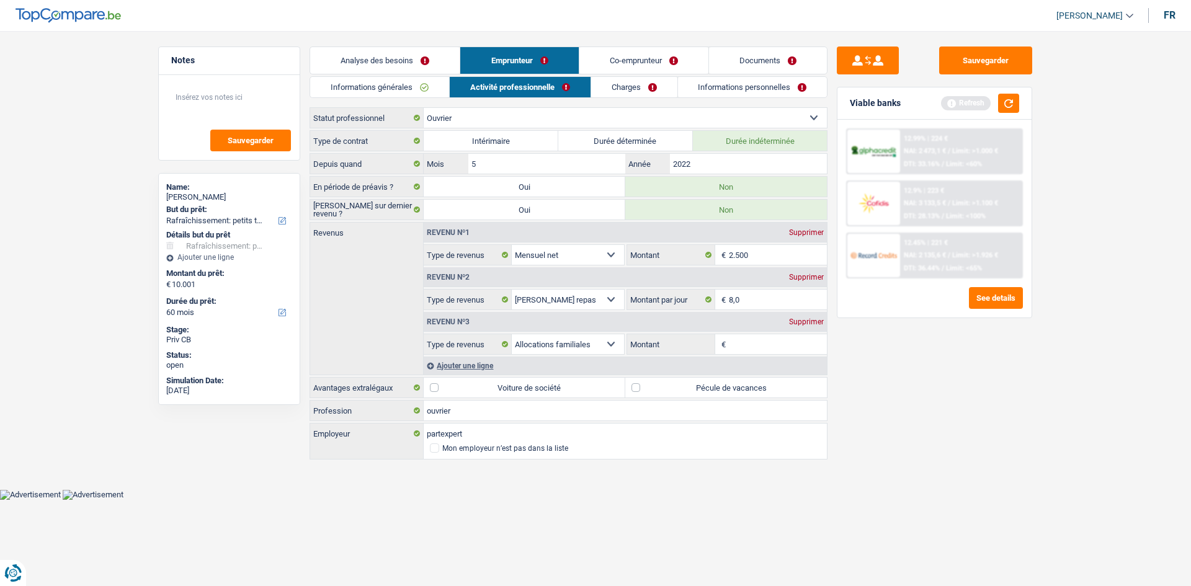
drag, startPoint x: 670, startPoint y: 63, endPoint x: 663, endPoint y: 63, distance: 6.9
click at [669, 63] on link "Co-emprunteur" at bounding box center [643, 60] width 129 height 27
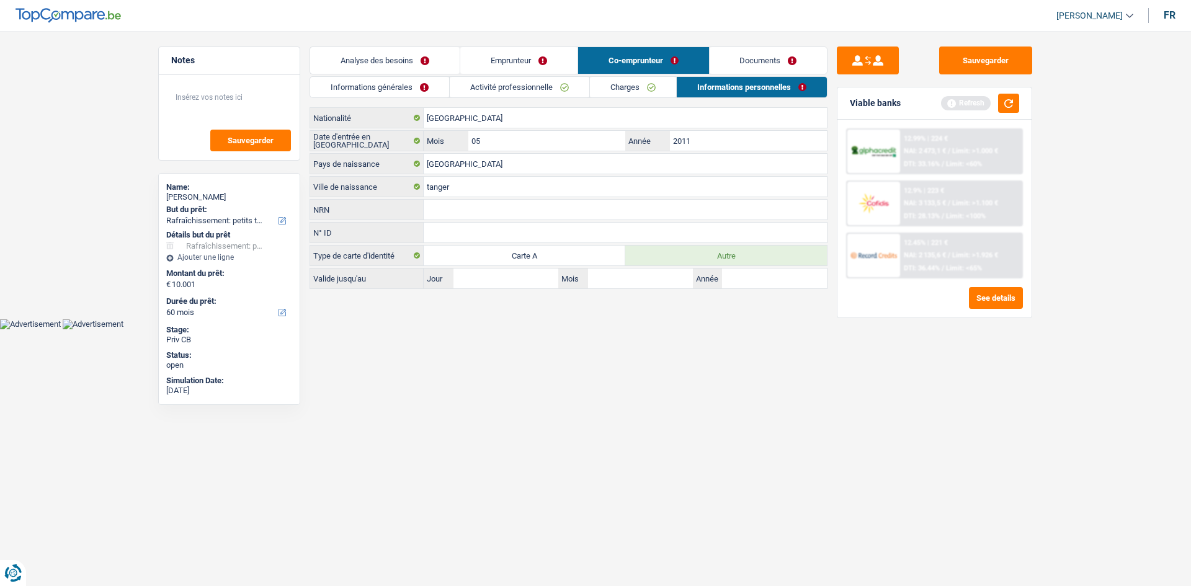
click at [535, 56] on link "Emprunteur" at bounding box center [518, 60] width 117 height 27
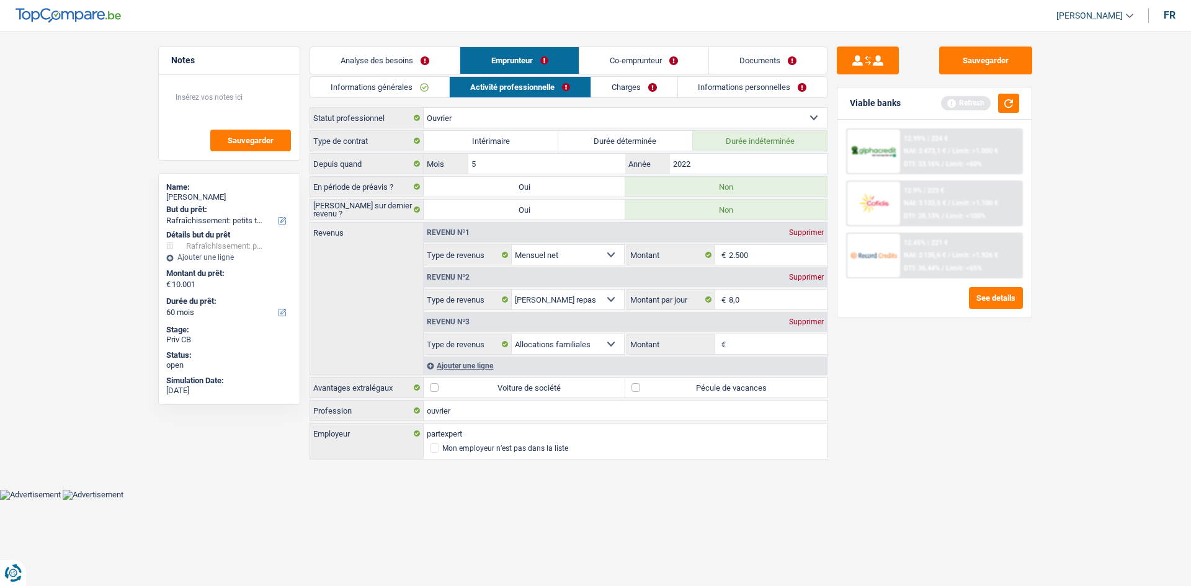
click at [736, 89] on link "Informations personnelles" at bounding box center [752, 87] width 149 height 20
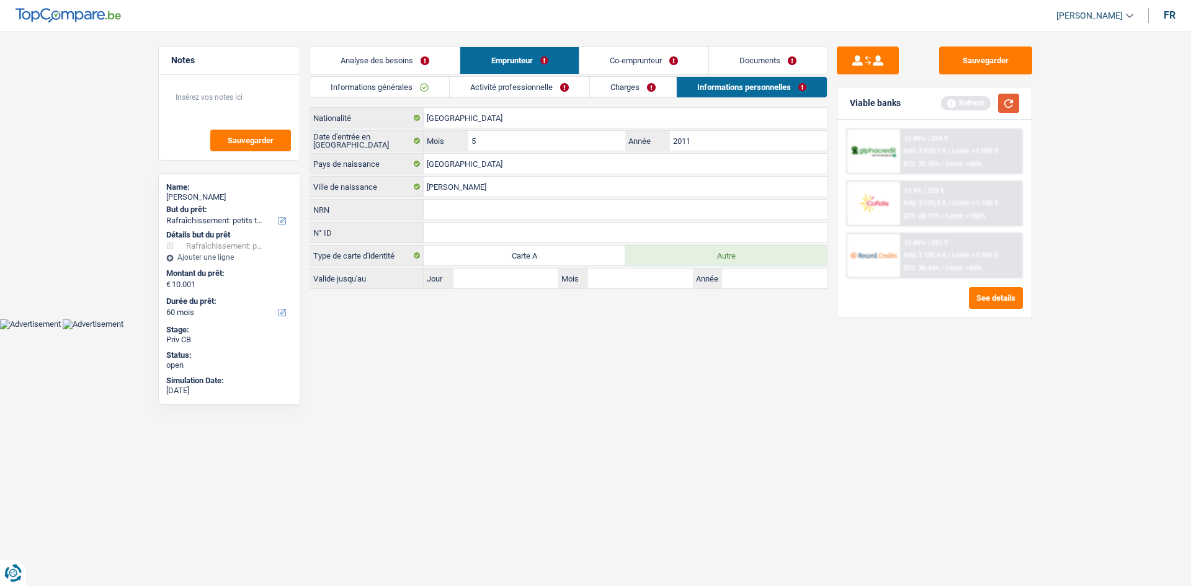
click at [1006, 106] on button "button" at bounding box center [1008, 103] width 21 height 19
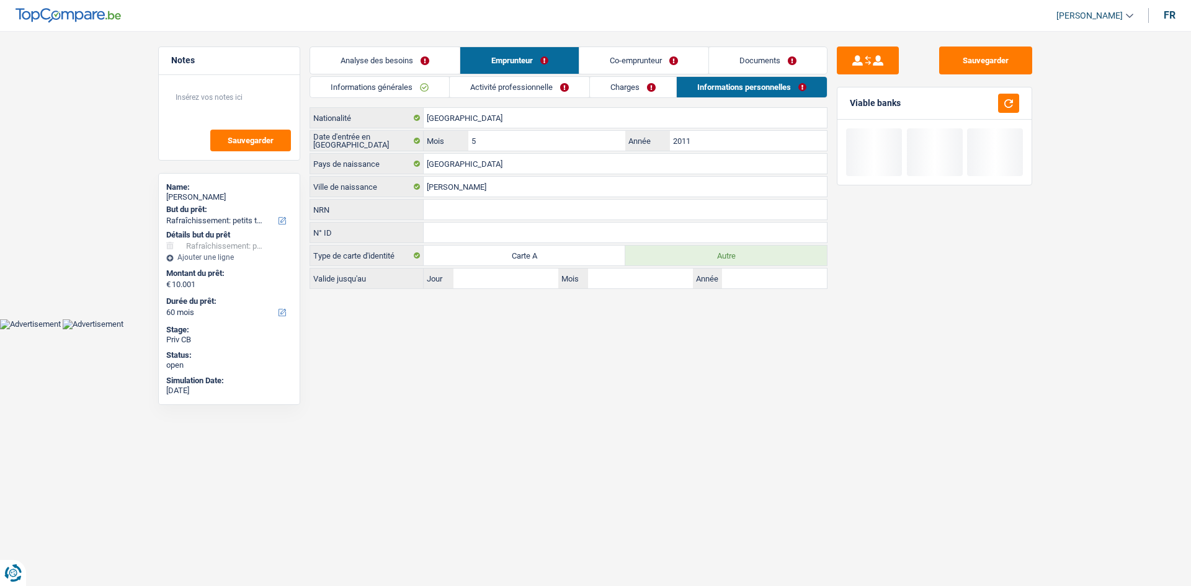
click at [386, 57] on link "Analyse des besoins" at bounding box center [384, 60] width 149 height 27
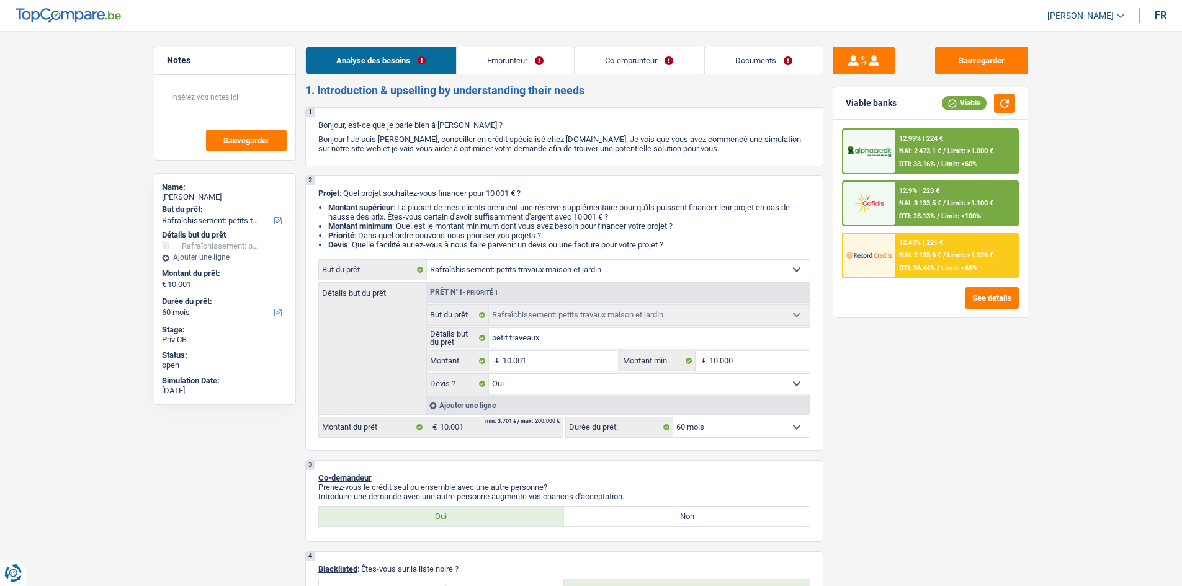
click at [513, 63] on link "Emprunteur" at bounding box center [514, 60] width 117 height 27
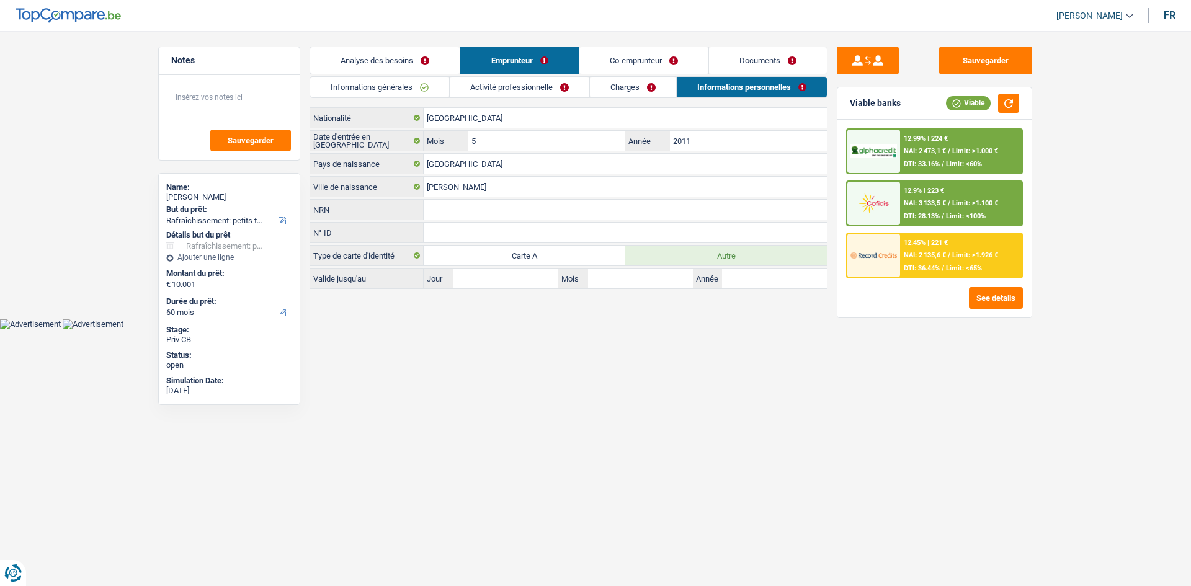
click at [512, 90] on link "Activité professionnelle" at bounding box center [520, 87] width 140 height 20
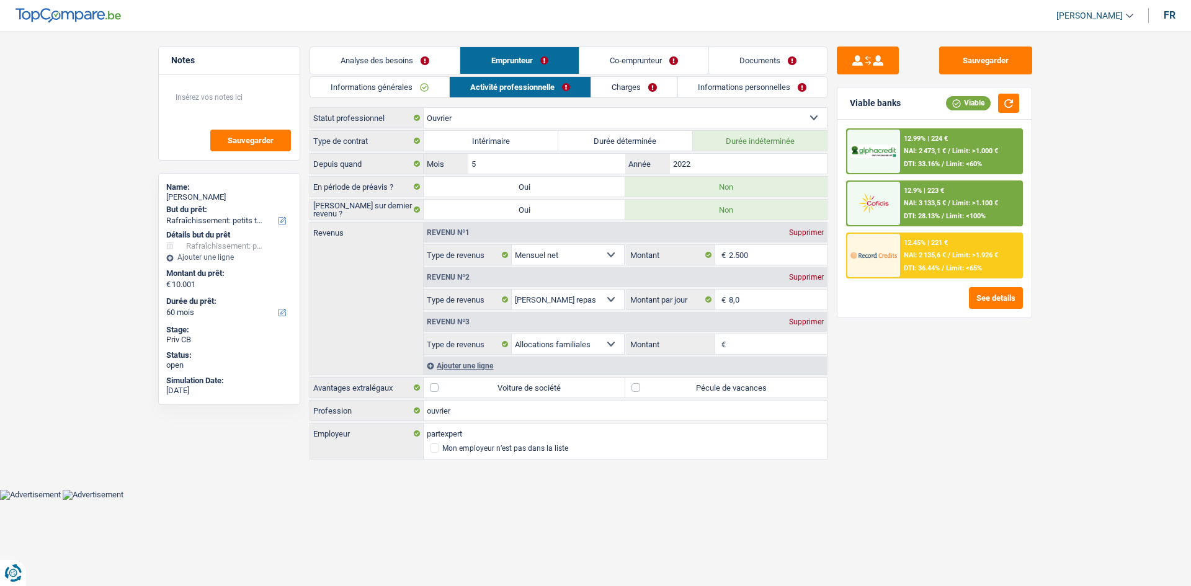
click at [815, 319] on div "Supprimer" at bounding box center [806, 321] width 41 height 7
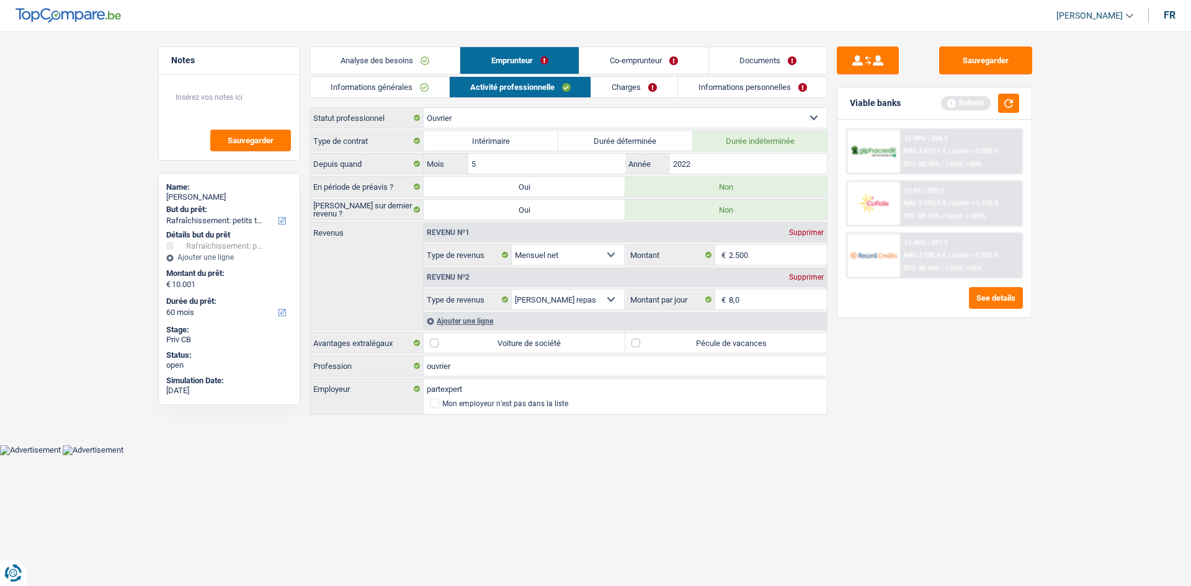
click at [613, 81] on link "Charges" at bounding box center [634, 87] width 86 height 20
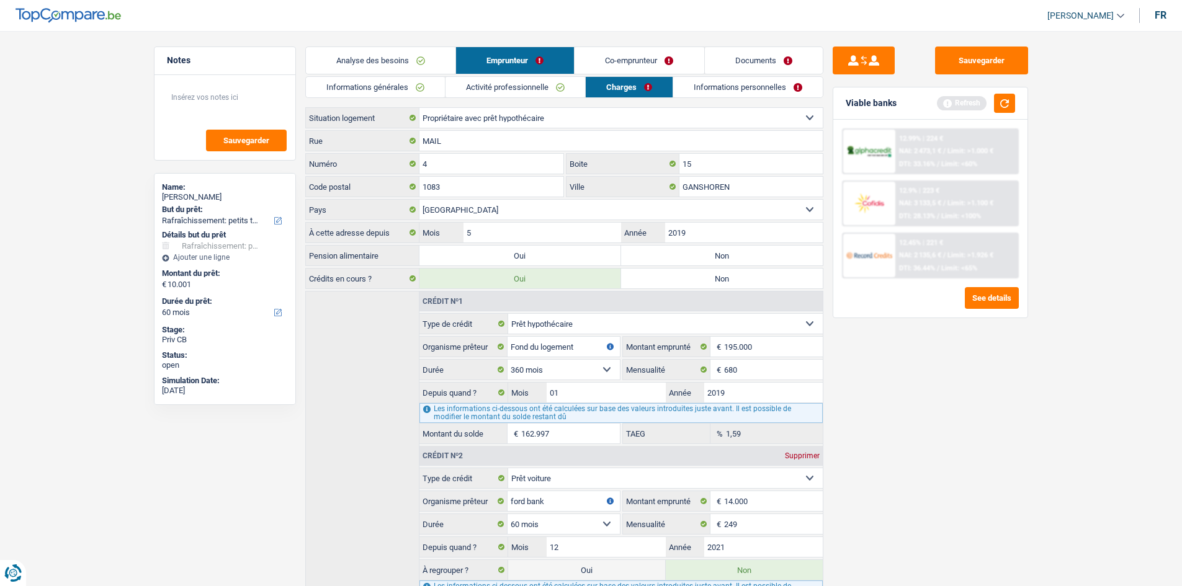
click at [534, 81] on link "Activité professionnelle" at bounding box center [515, 87] width 140 height 20
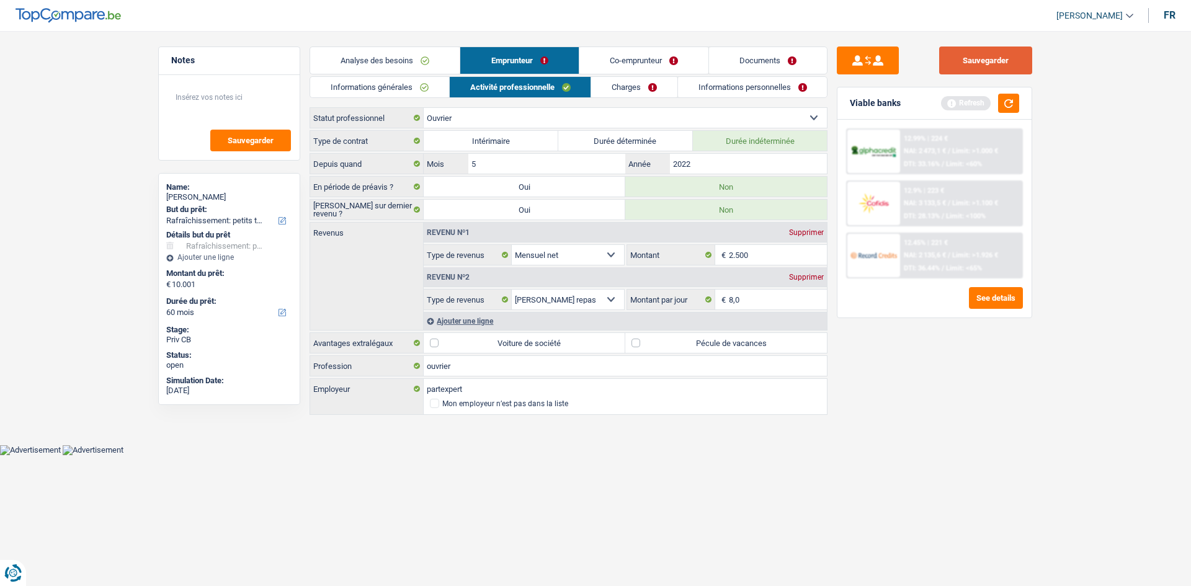
click at [998, 57] on button "Sauvegarder" at bounding box center [985, 61] width 93 height 28
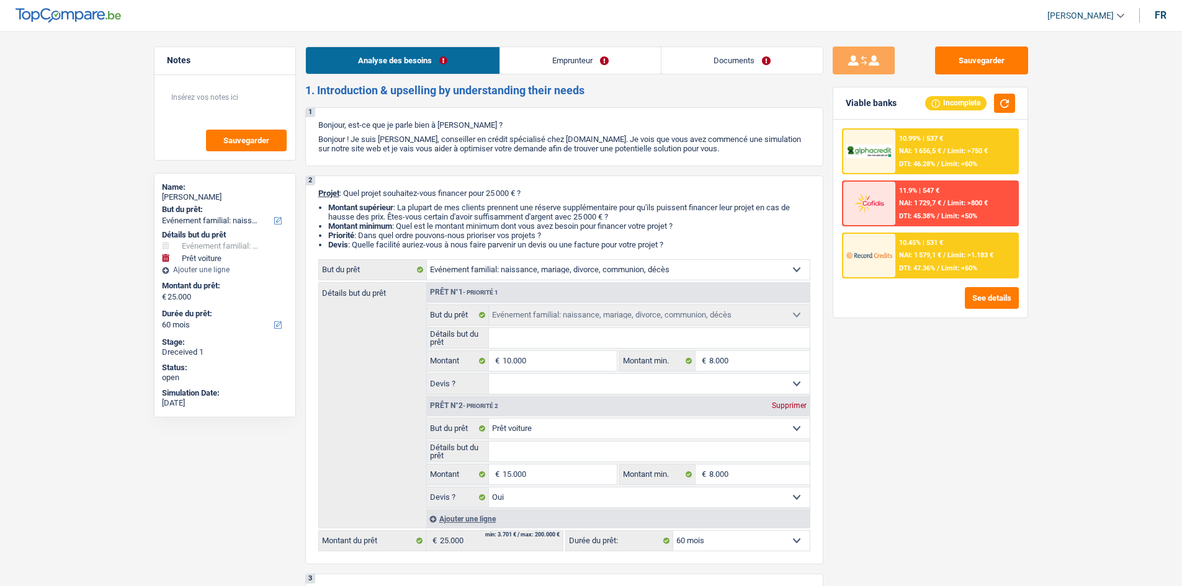
select select "familyEvent"
select select "car"
select select "60"
select select "familyEvent"
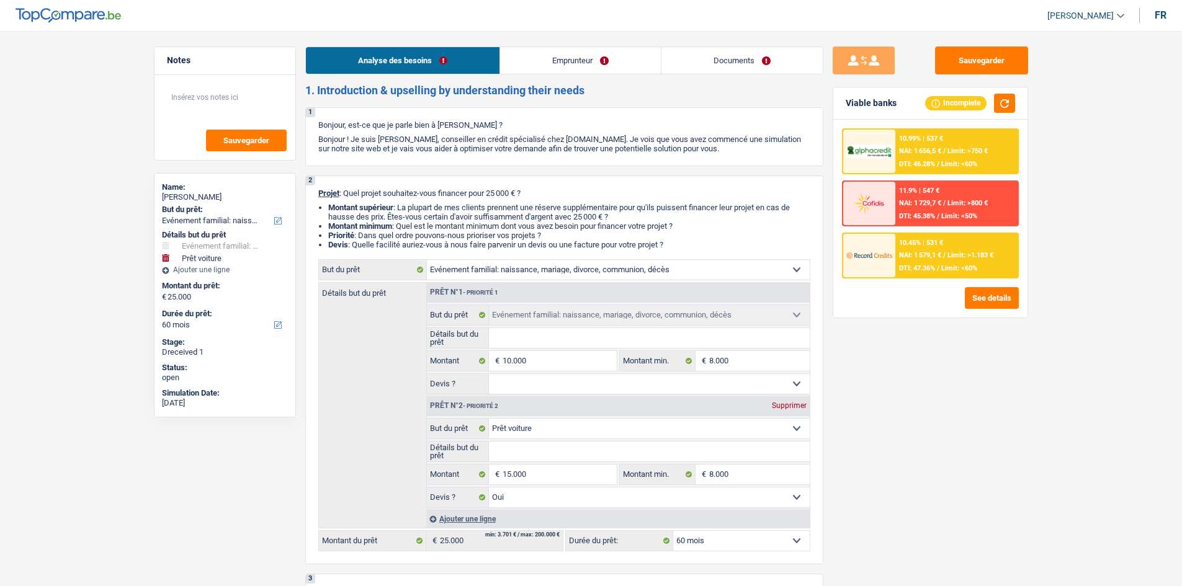
select select "familyEvent"
select select "car"
select select "yes"
select select "60"
select select "independent"
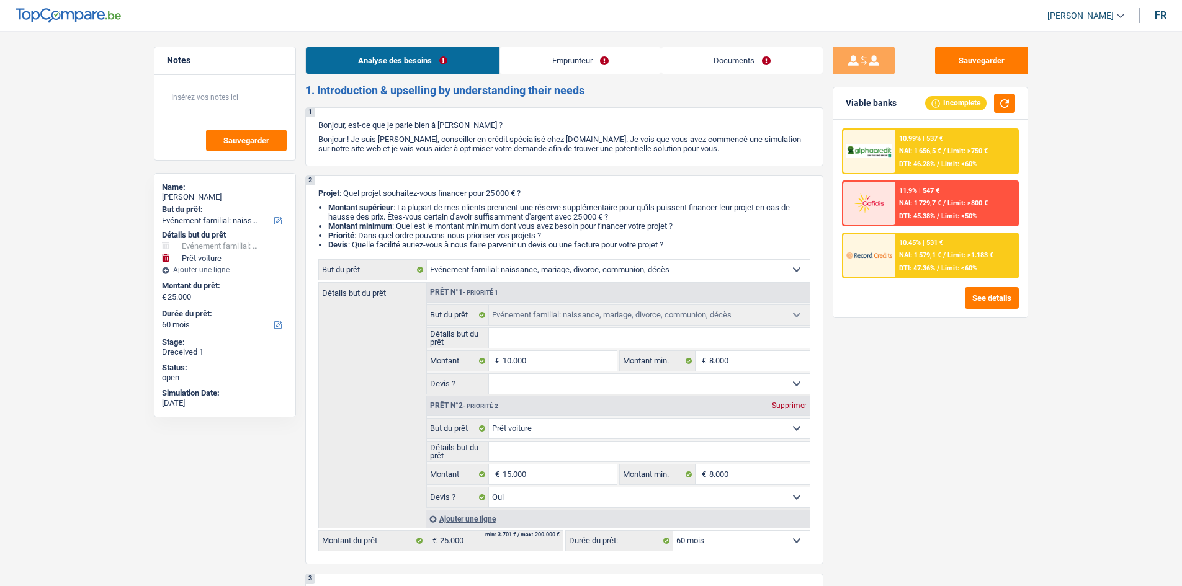
select select "familyAllowances"
select select "netSalary"
select select "rents"
select select "familyEvent"
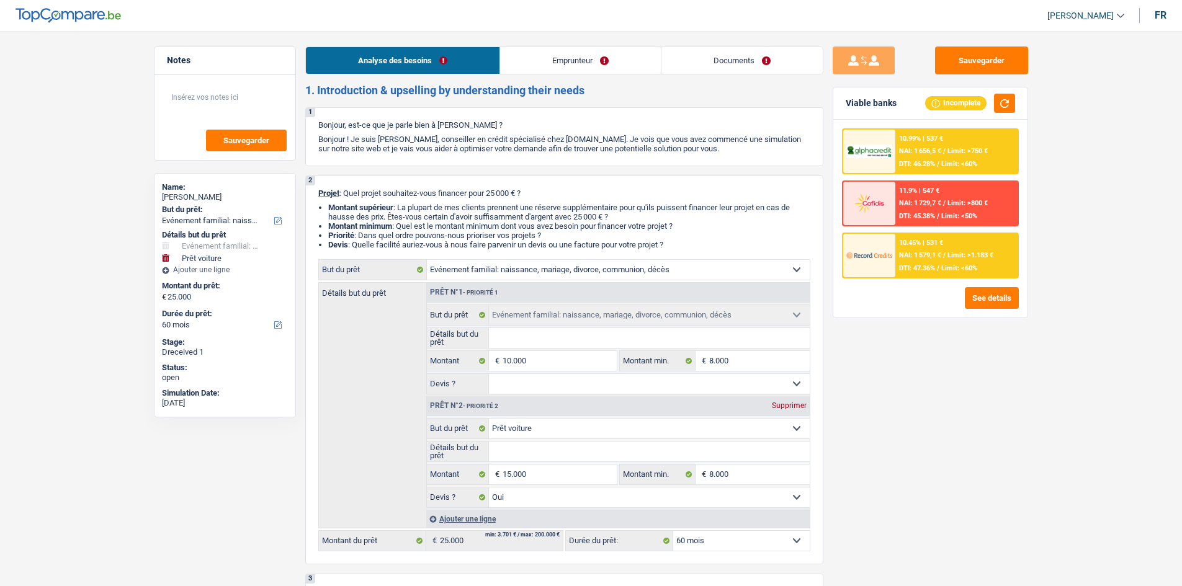
select select "car"
select select "yes"
select select "60"
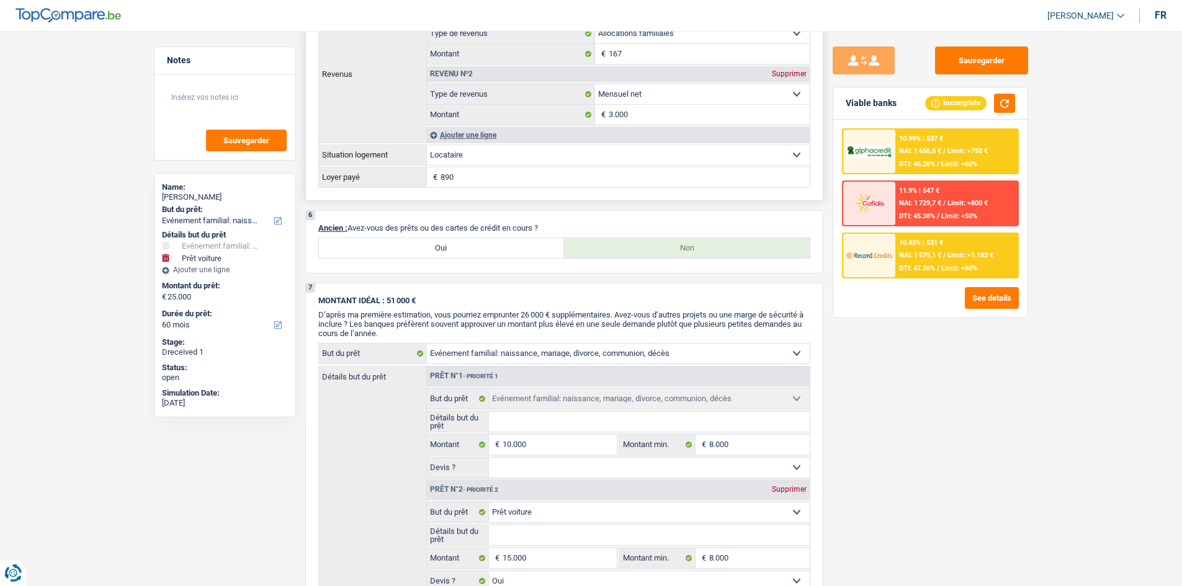
scroll to position [802, 0]
